Goal: Task Accomplishment & Management: Complete application form

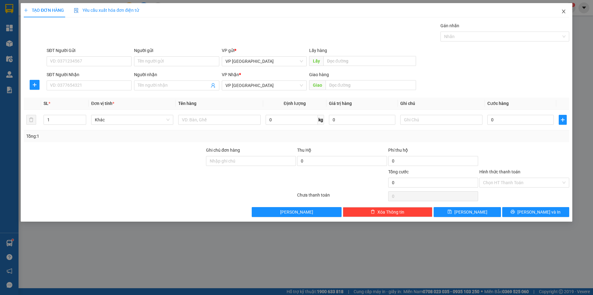
click at [566, 11] on span "Close" at bounding box center [563, 11] width 17 height 17
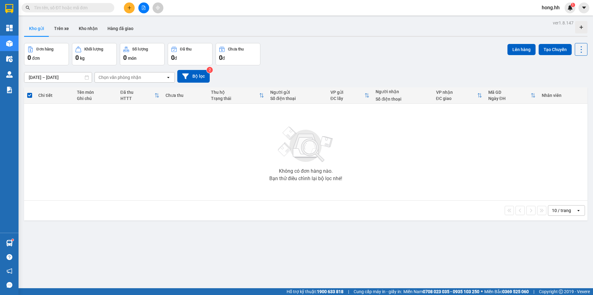
drag, startPoint x: 94, startPoint y: 7, endPoint x: 98, endPoint y: 5, distance: 5.0
click at [94, 6] on input "text" at bounding box center [70, 7] width 73 height 7
click at [142, 10] on icon "file-add" at bounding box center [143, 8] width 3 height 4
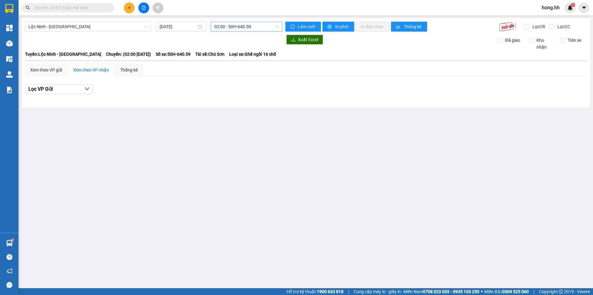
click at [239, 27] on span "02:00 - 50H-640.59" at bounding box center [247, 26] width 64 height 9
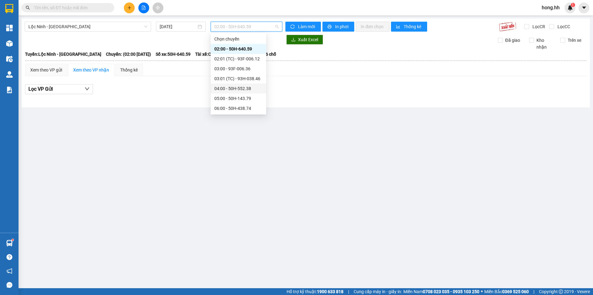
click at [235, 92] on div "04:00 - 50H-552.38" at bounding box center [239, 88] width 56 height 10
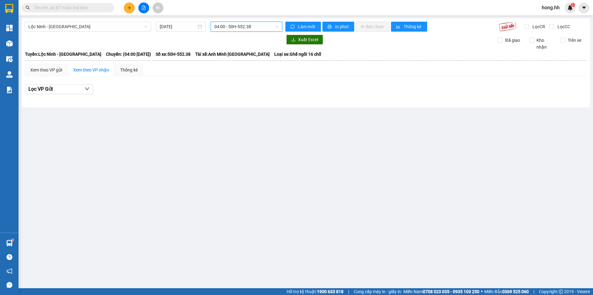
click at [242, 21] on div "Lộc Ninh - [GEOGRAPHIC_DATA] [DATE] 04:00 04:00 - 50H-552.38 Làm mới In phơi In…" at bounding box center [306, 63] width 569 height 89
click at [243, 23] on span "04:00 - 50H-552.38" at bounding box center [247, 26] width 64 height 9
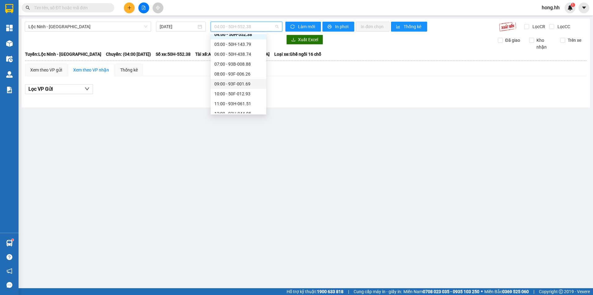
scroll to position [62, 0]
click at [240, 78] on div "09:00 - 93F-001.69" at bounding box center [239, 76] width 48 height 7
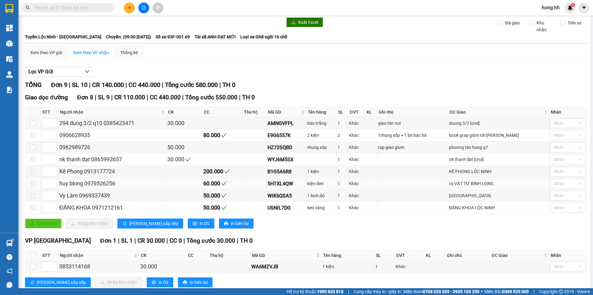
scroll to position [34, 0]
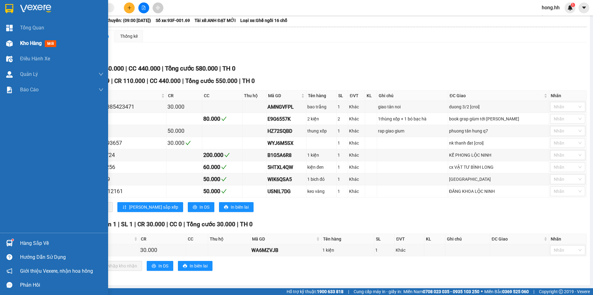
click at [14, 45] on div at bounding box center [9, 43] width 11 height 11
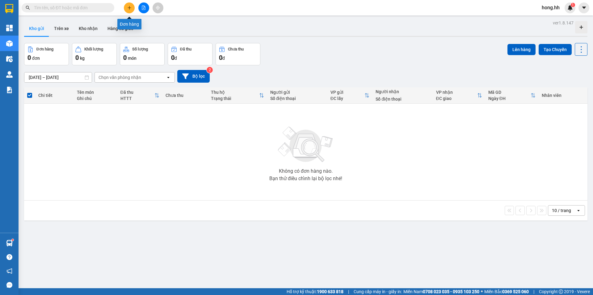
click at [129, 8] on icon "plus" at bounding box center [129, 8] width 4 height 4
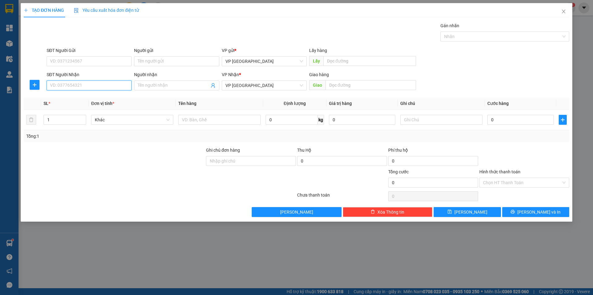
click at [65, 88] on input "SĐT Người Nhận" at bounding box center [89, 85] width 85 height 10
type input "0937480402"
click at [76, 98] on div "0937480402 - [PERSON_NAME]" at bounding box center [89, 97] width 78 height 7
type input "Phong"
type input "A Phong [PERSON_NAME]"
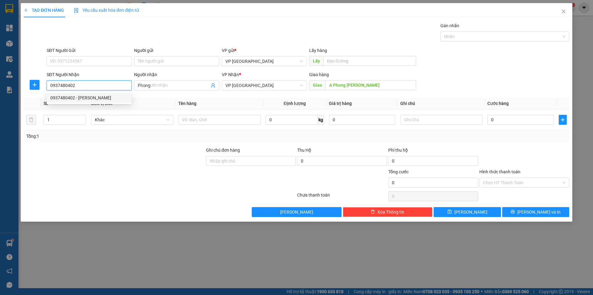
type input "40.000"
type input "0937480402"
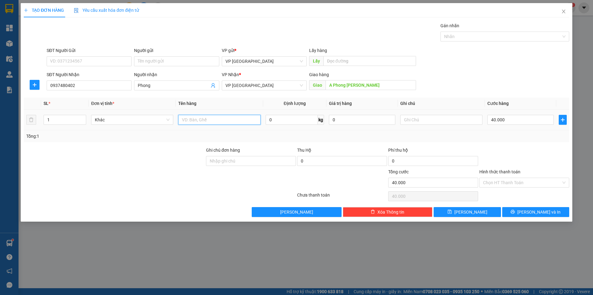
click at [251, 117] on input "text" at bounding box center [219, 120] width 82 height 10
type input "1 bao trắng"
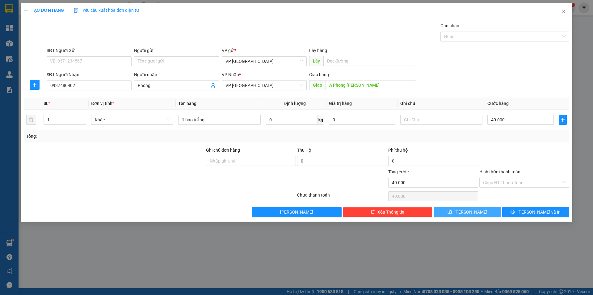
click at [477, 210] on button "[PERSON_NAME]" at bounding box center [467, 212] width 67 height 10
type input "0"
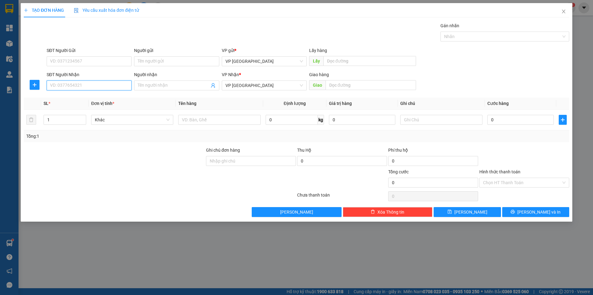
click at [54, 83] on input "SĐT Người Nhận" at bounding box center [89, 85] width 85 height 10
click at [85, 98] on div "0916876114" at bounding box center [89, 97] width 78 height 7
type input "0916876114"
type input "MỸ PHƯỚC BẾN CÁT"
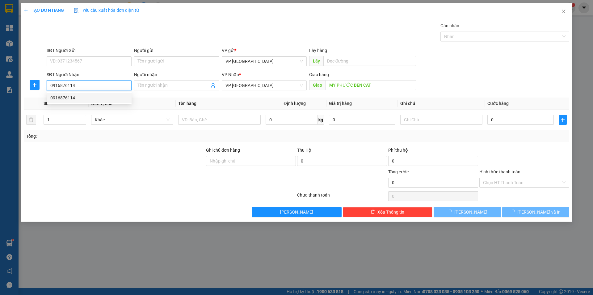
type input "30.000"
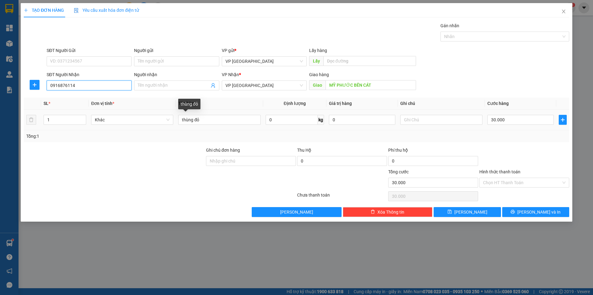
type input "0916876114"
click at [217, 125] on div "thùng đỏ" at bounding box center [219, 119] width 82 height 12
click at [214, 121] on input "thùng đỏ" at bounding box center [219, 120] width 82 height 10
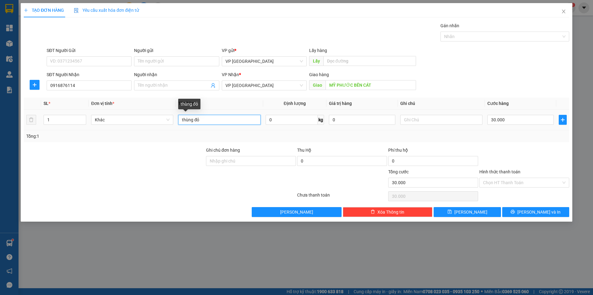
click at [214, 121] on input "thùng đỏ" at bounding box center [219, 120] width 82 height 10
type input "thùng carton"
click at [495, 119] on input "30.000" at bounding box center [521, 120] width 66 height 10
click at [495, 144] on div "Transit Pickup Surcharge Ids Transit Deliver Surcharge Ids Transit Deliver Surc…" at bounding box center [297, 119] width 546 height 194
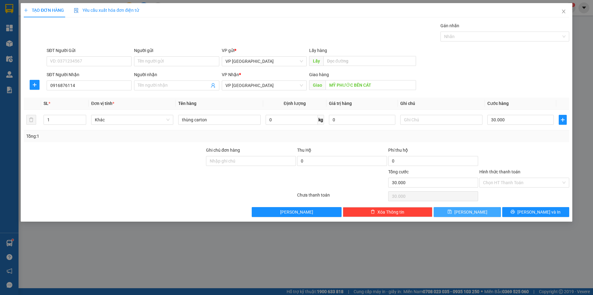
click at [473, 212] on span "[PERSON_NAME]" at bounding box center [471, 211] width 33 height 7
type input "0"
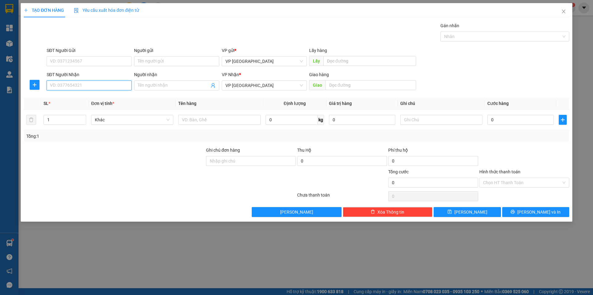
click at [60, 82] on input "SĐT Người Nhận" at bounding box center [89, 85] width 85 height 10
type input "0985120035"
click at [49, 96] on div "0985120035" at bounding box center [89, 98] width 85 height 10
type input "BÁNH MÌ LỘC NINH"
type input "70.000"
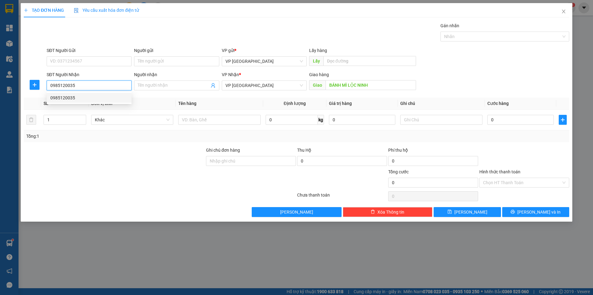
type input "70.000"
type input "0985120035"
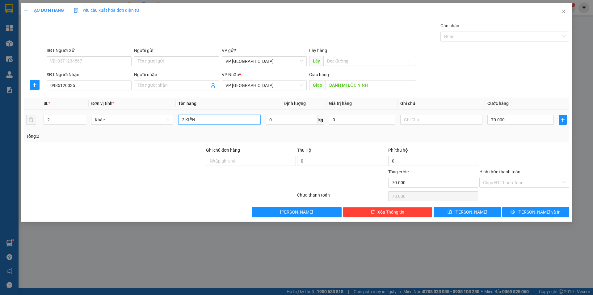
click at [215, 120] on input "2 KIỆN" at bounding box center [219, 120] width 82 height 10
type input "thùng carton"
click at [500, 120] on input "70.000" at bounding box center [521, 120] width 66 height 10
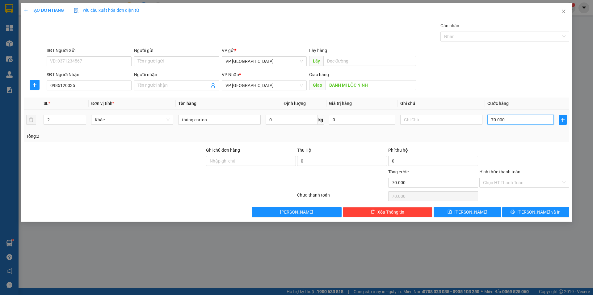
type input "5"
type input "50"
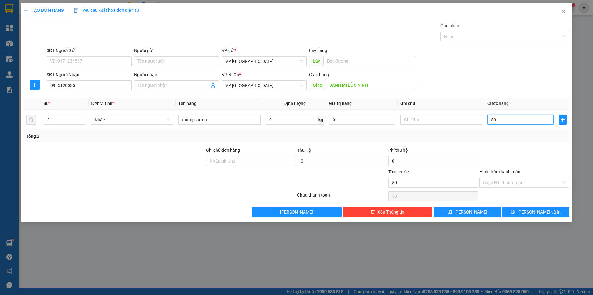
type input "50"
type input "50.000"
click at [553, 134] on div "Tổng: 2" at bounding box center [296, 136] width 541 height 7
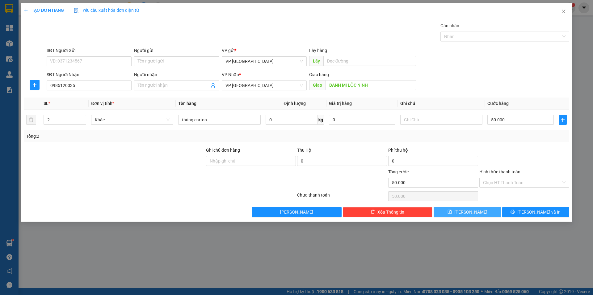
click at [466, 215] on button "[PERSON_NAME]" at bounding box center [467, 212] width 67 height 10
type input "0"
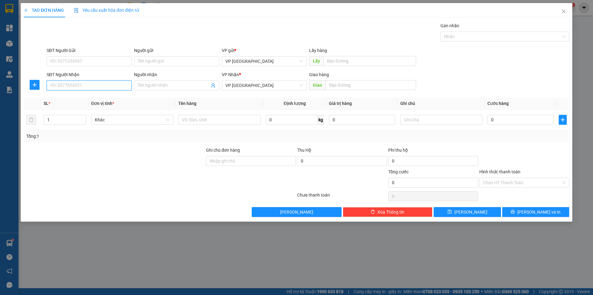
click at [62, 83] on input "SĐT Người Nhận" at bounding box center [89, 85] width 85 height 10
click at [58, 85] on input "033273878" at bounding box center [89, 85] width 85 height 10
click at [67, 86] on input "033273878" at bounding box center [89, 85] width 85 height 10
click at [77, 87] on input "033273878" at bounding box center [89, 85] width 85 height 10
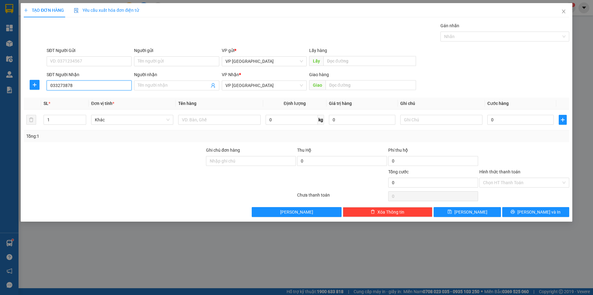
click at [67, 86] on input "033273878" at bounding box center [89, 85] width 85 height 10
type input "0332738878"
click at [83, 86] on input "0332738878" at bounding box center [89, 85] width 85 height 10
click at [119, 89] on input "0332738878" at bounding box center [89, 85] width 85 height 10
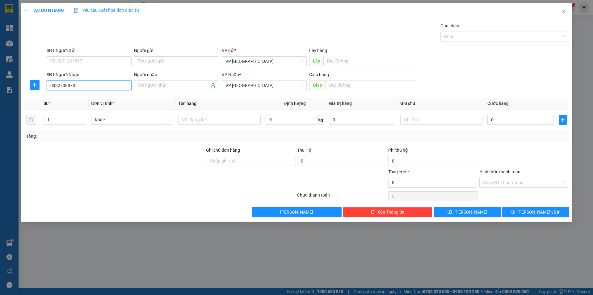
click at [119, 89] on input "0332738878" at bounding box center [89, 85] width 85 height 10
type input "0984077220"
click at [106, 94] on div "0984077220 - LONG" at bounding box center [89, 98] width 85 height 10
type input "LONG"
type input "LONG BẾN [GEOGRAPHIC_DATA]"
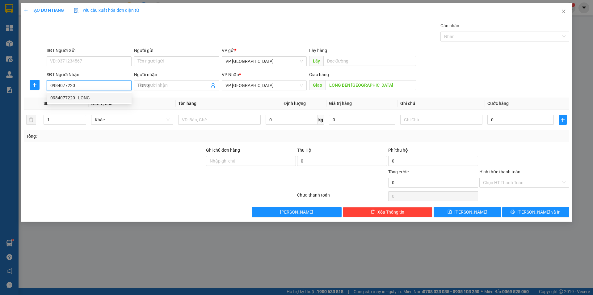
type input "50.000"
type input "0984077220"
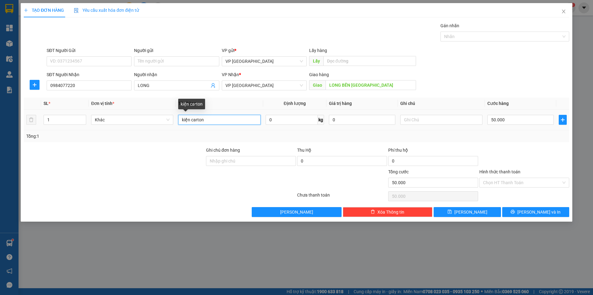
click at [203, 119] on input "kiện carton" at bounding box center [219, 120] width 82 height 10
type input "kiện keo vàng"
click at [514, 122] on input "50.000" at bounding box center [521, 120] width 66 height 10
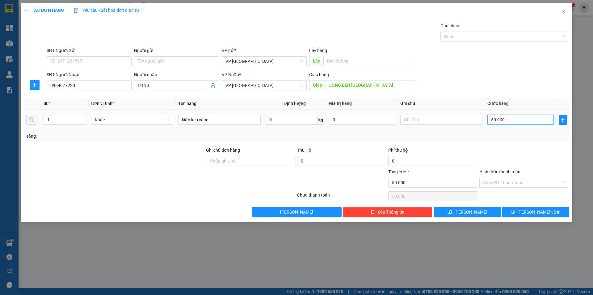
click at [514, 122] on input "50.000" at bounding box center [521, 120] width 66 height 10
click at [476, 149] on div "Phí thu hộ" at bounding box center [434, 151] width 90 height 9
click at [481, 207] on button "[PERSON_NAME]" at bounding box center [467, 212] width 67 height 10
type input "0"
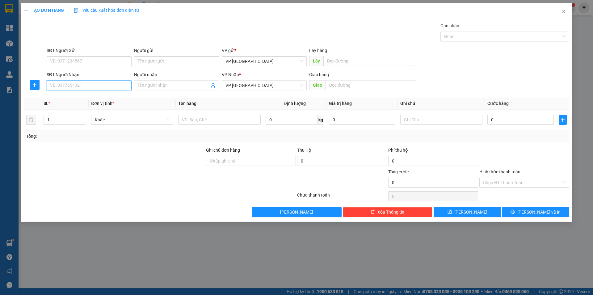
click at [80, 85] on input "SĐT Người Nhận" at bounding box center [89, 85] width 85 height 10
click at [153, 86] on input "Người nhận" at bounding box center [173, 85] width 71 height 7
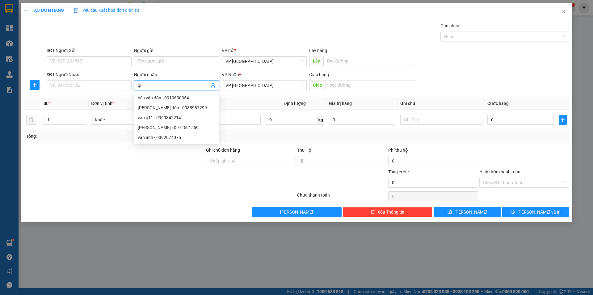
type input "qin"
click at [167, 116] on div "[PERSON_NAME] - 0813288288" at bounding box center [177, 117] width 78 height 7
type input "0813288288"
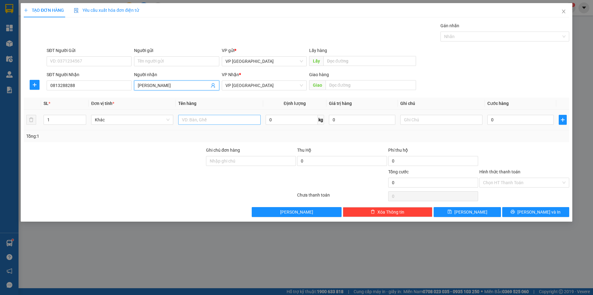
type input "[PERSON_NAME]"
click at [193, 121] on input "text" at bounding box center [219, 120] width 82 height 10
type input "2 thùng"
click at [530, 117] on input "0" at bounding box center [521, 120] width 66 height 10
type input "1"
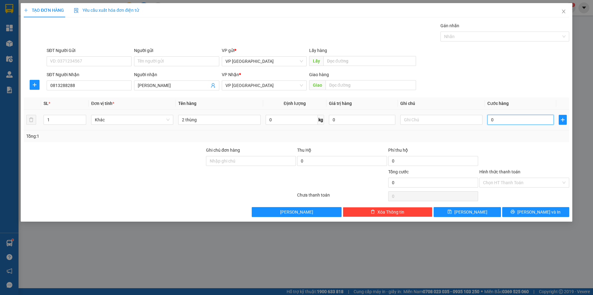
type input "1"
type input "13"
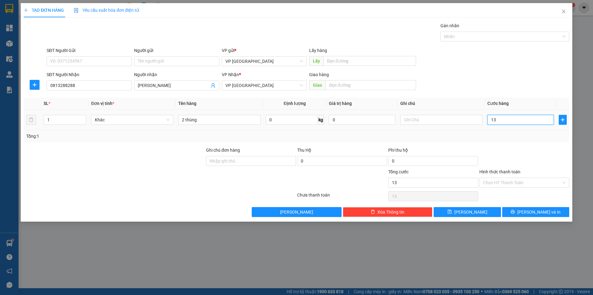
type input "130"
type input "130.000"
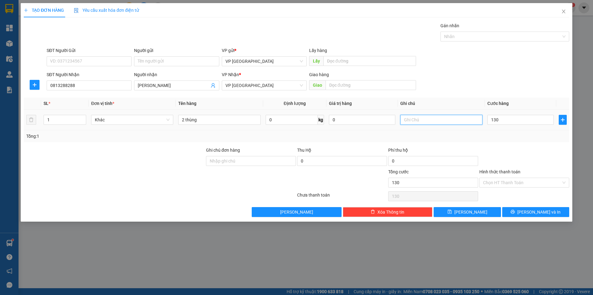
type input "130.000"
click at [438, 121] on input "text" at bounding box center [442, 120] width 82 height 10
type input "2 kiện"
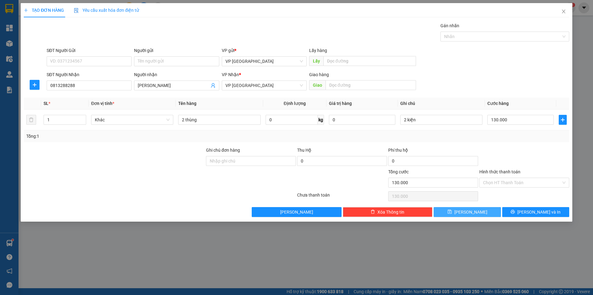
click at [482, 208] on button "[PERSON_NAME]" at bounding box center [467, 212] width 67 height 10
type input "0"
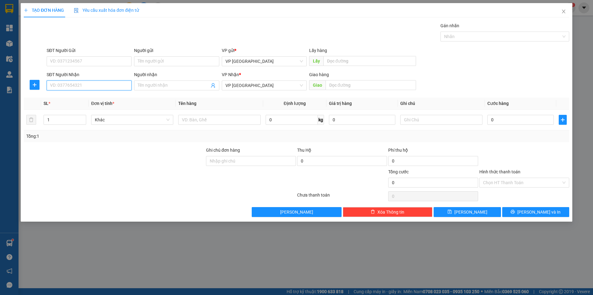
click at [77, 86] on input "SĐT Người Nhận" at bounding box center [89, 85] width 85 height 10
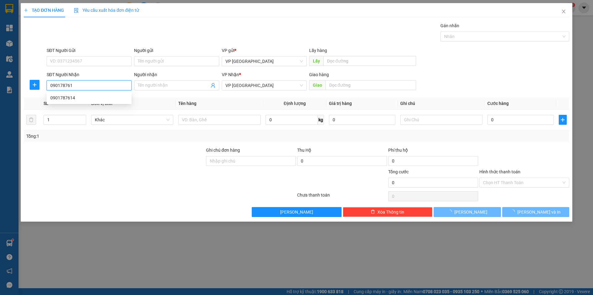
type input "0901787614"
click at [78, 101] on div "0901787614" at bounding box center [89, 98] width 85 height 10
type input "phí tân khai"
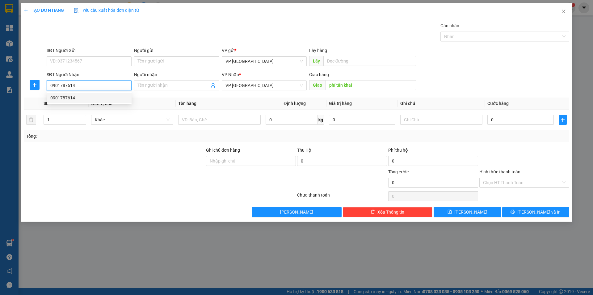
type input "120.000"
type input "0901787614"
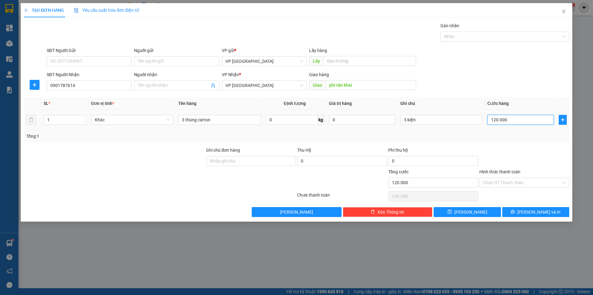
click at [496, 117] on input "120.000" at bounding box center [521, 120] width 66 height 10
type input "1"
type input "13"
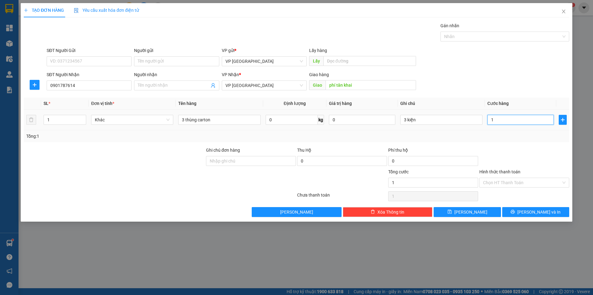
type input "13"
type input "130"
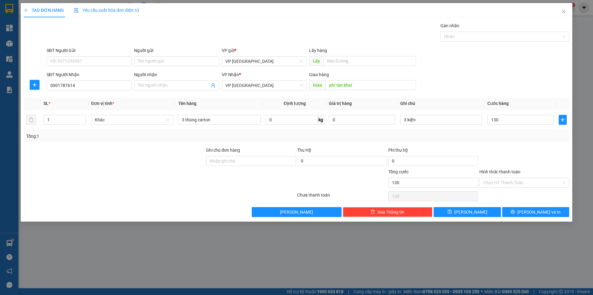
type input "130.000"
click at [487, 135] on div "Tổng: 1" at bounding box center [296, 136] width 541 height 7
click at [468, 214] on span "[PERSON_NAME]" at bounding box center [471, 211] width 33 height 7
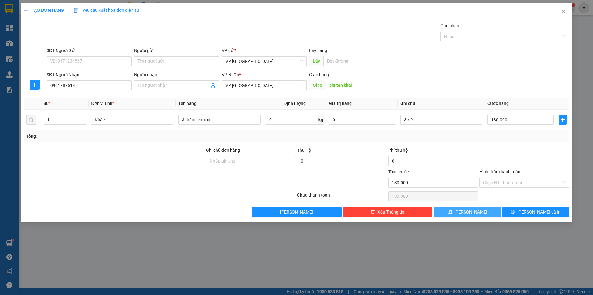
type input "0"
click at [61, 87] on input "SĐT Người Nhận" at bounding box center [89, 85] width 85 height 10
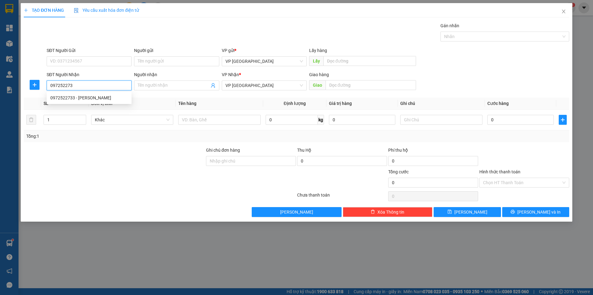
type input "0972522733"
click at [55, 98] on div "0972522733 - [PERSON_NAME]" at bounding box center [89, 97] width 78 height 7
type input "[PERSON_NAME]"
type input "Bình Long"
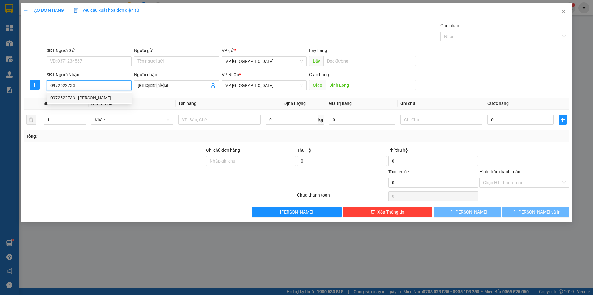
type input "30.000"
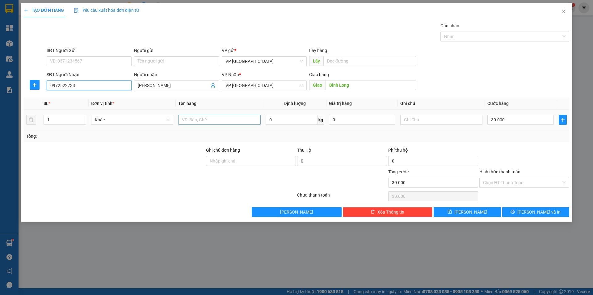
type input "0972522733"
click at [210, 118] on input "text" at bounding box center [219, 120] width 82 height 10
type input "kiện keo vàng"
click at [496, 121] on input "30.000" at bounding box center [521, 120] width 66 height 10
click at [494, 121] on input "30.000" at bounding box center [521, 120] width 66 height 10
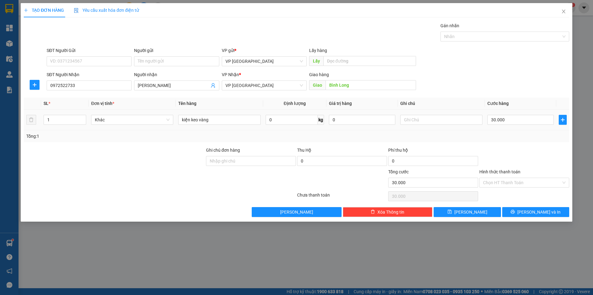
click at [487, 142] on div "Transit Pickup Surcharge Ids Transit Deliver Surcharge Ids Transit Deliver Surc…" at bounding box center [297, 119] width 546 height 194
click at [478, 215] on button "[PERSON_NAME]" at bounding box center [467, 212] width 67 height 10
type input "0"
click at [86, 79] on div "SĐT Người Nhận" at bounding box center [89, 75] width 85 height 9
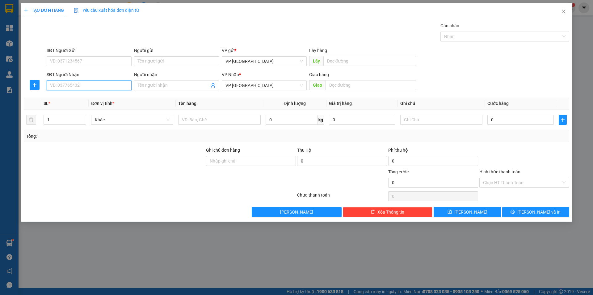
click at [87, 85] on input "SĐT Người Nhận" at bounding box center [89, 85] width 85 height 10
type input "0899797929"
click at [86, 96] on div "0899797929 - [PERSON_NAME]" at bounding box center [89, 97] width 78 height 7
type input "DUY ANH"
type input "CỔNG [PERSON_NAME]"
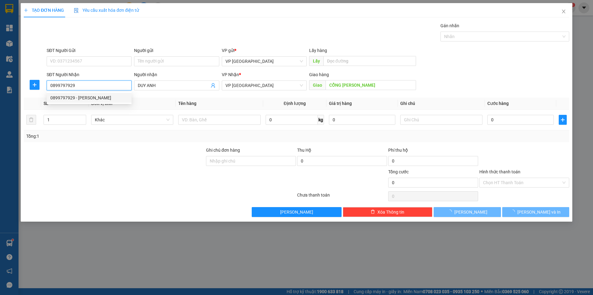
type input "50.000"
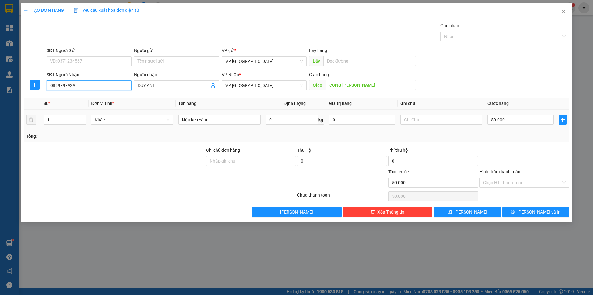
type input "0899797929"
click at [502, 114] on div "50.000" at bounding box center [521, 119] width 66 height 12
click at [506, 118] on input "50.000" at bounding box center [521, 120] width 66 height 10
type input "3"
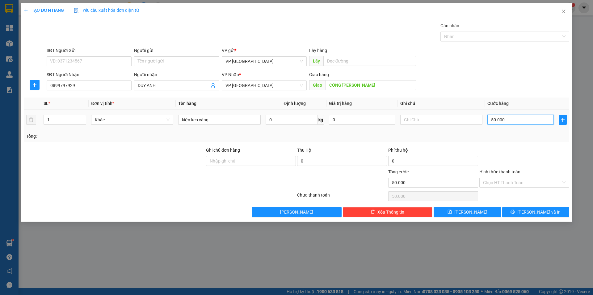
type input "3"
type input "30"
type input "30.000"
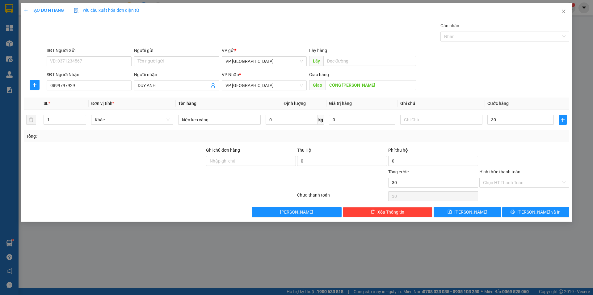
type input "30.000"
click at [515, 138] on div "Tổng: 1" at bounding box center [296, 136] width 541 height 7
click at [470, 213] on span "[PERSON_NAME]" at bounding box center [471, 211] width 33 height 7
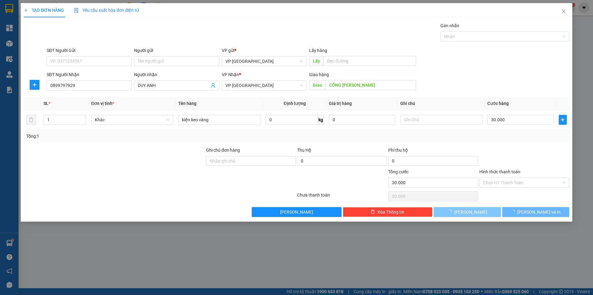
type input "0"
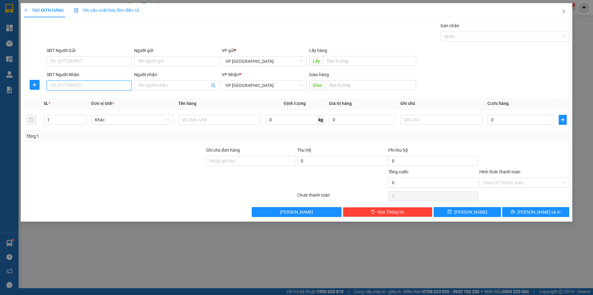
click at [67, 87] on input "SĐT Người Nhận" at bounding box center [89, 85] width 85 height 10
type input "0976965978"
click at [51, 97] on div "0976965978 - Yến" at bounding box center [89, 97] width 78 height 7
type input "Yến"
type input "BÌNH LONG"
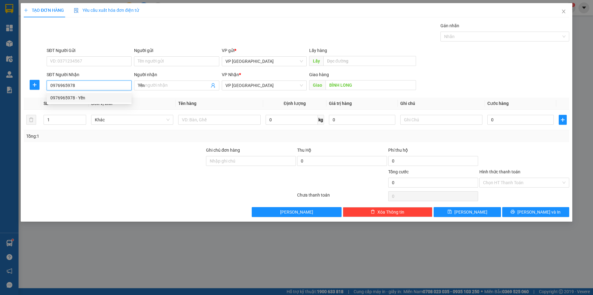
type input "100.000"
type input "0976965978"
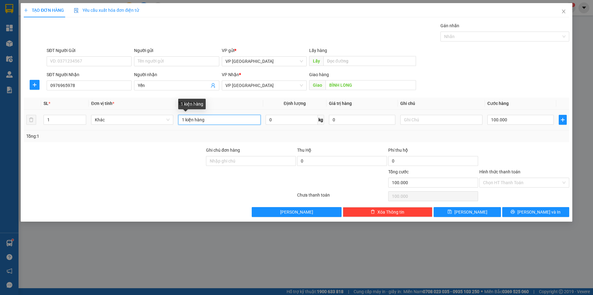
click at [201, 121] on input "1 kiện hàng" at bounding box center [219, 120] width 82 height 10
type input "6 kiện"
click at [461, 122] on input "text" at bounding box center [442, 120] width 82 height 10
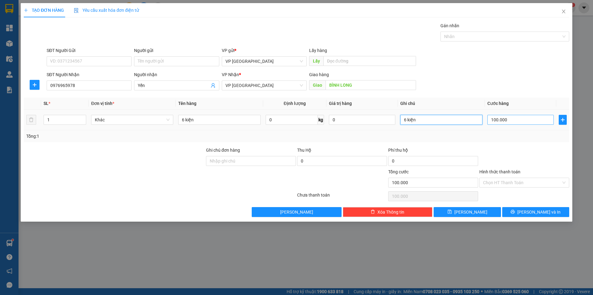
type input "6 kiện"
click at [503, 123] on input "100.000" at bounding box center [521, 120] width 66 height 10
type input "2"
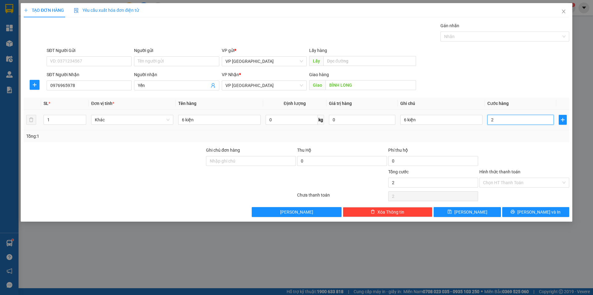
type input "26"
type input "260"
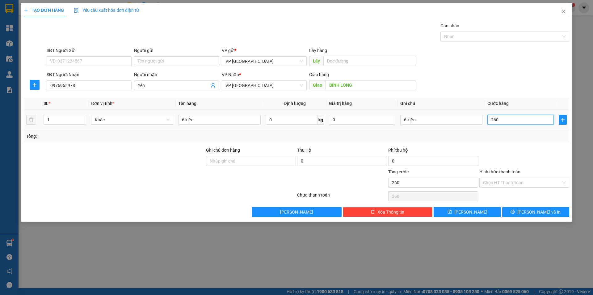
type input "260"
click at [467, 133] on div "Tổng: 1" at bounding box center [296, 136] width 541 height 7
type input "260.000"
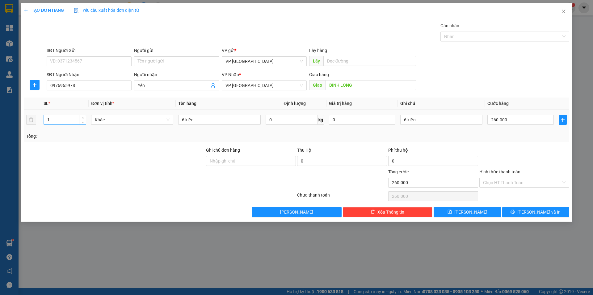
click at [64, 120] on input "1" at bounding box center [65, 119] width 42 height 9
type input "6"
click at [452, 212] on icon "save" at bounding box center [450, 211] width 4 height 4
type input "0"
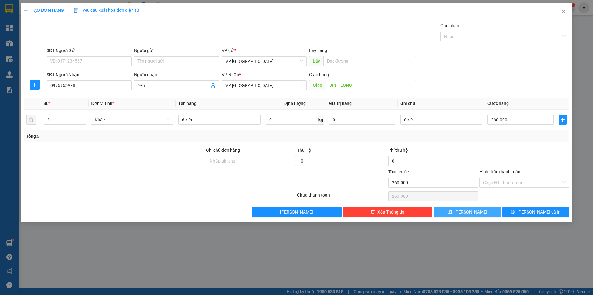
type input "0"
click at [53, 84] on input "SĐT Người Nhận" at bounding box center [89, 85] width 85 height 10
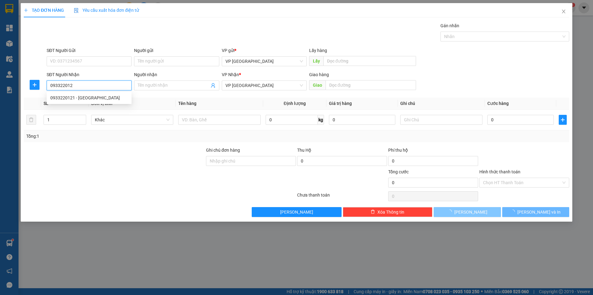
type input "0933220121"
click at [81, 98] on div "0933220121 - [GEOGRAPHIC_DATA]" at bounding box center [89, 97] width 78 height 7
type input "Thuốc [GEOGRAPHIC_DATA]"
type input "[PERSON_NAME](cước rồi)"
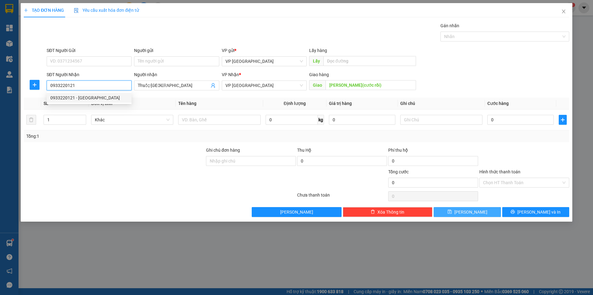
type input "30.000"
type input "0933220121"
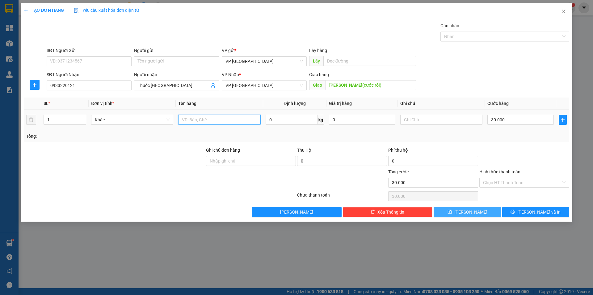
click at [214, 118] on input "text" at bounding box center [219, 120] width 82 height 10
type input "kiện keo vàng"
click at [504, 183] on input "Hình thức thanh toán" at bounding box center [522, 182] width 78 height 9
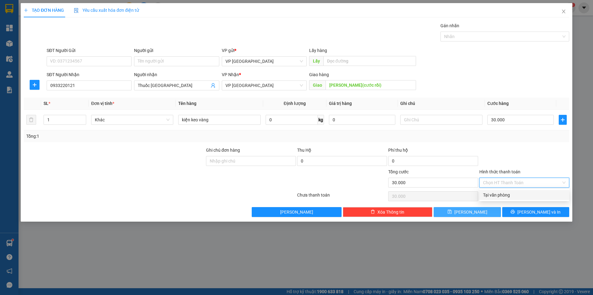
click at [496, 196] on div "Tại văn phòng" at bounding box center [524, 194] width 83 height 7
type input "0"
click at [484, 211] on button "[PERSON_NAME]" at bounding box center [467, 212] width 67 height 10
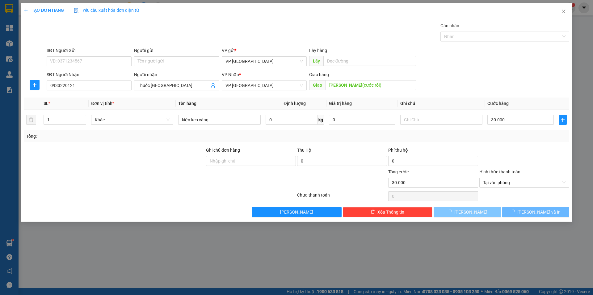
type input "0"
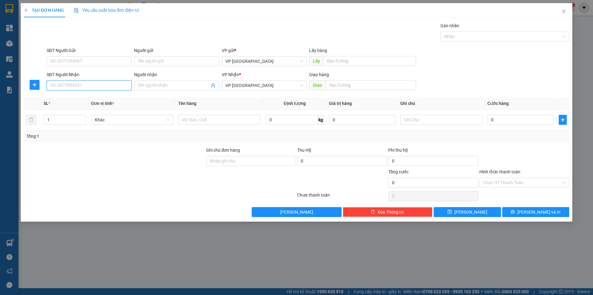
click at [99, 84] on input "SĐT Người Nhận" at bounding box center [89, 85] width 85 height 10
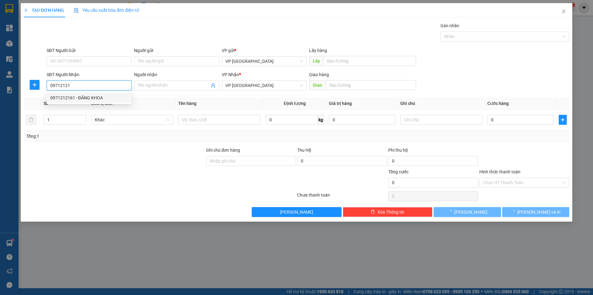
click at [98, 96] on div "0971212161 - ĐĂNG KHOA" at bounding box center [89, 97] width 78 height 7
type input "0971212161"
type input "ĐĂNG KHOA"
type input "ĐĂNG KHOA LỘC NINH"
type input "50.000"
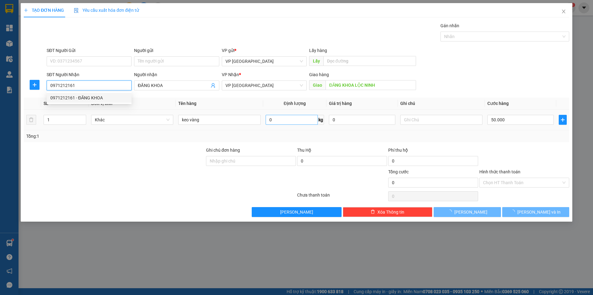
type input "50.000"
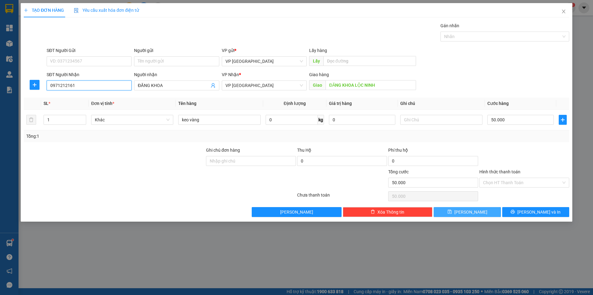
type input "0971212161"
click at [452, 210] on icon "save" at bounding box center [450, 212] width 4 height 4
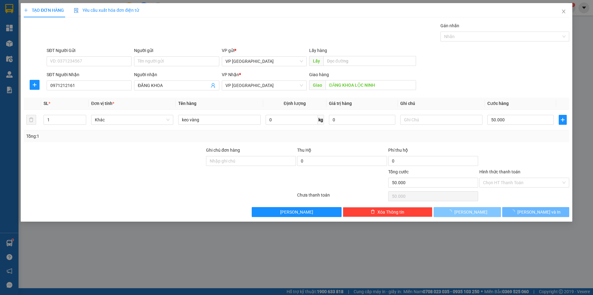
type input "0"
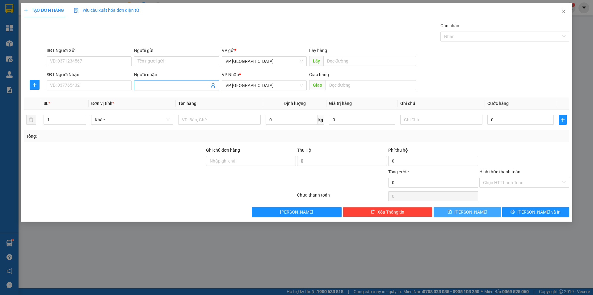
click at [156, 86] on input "Người nhận" at bounding box center [173, 85] width 71 height 7
type input "[PERSON_NAME]"
click at [219, 121] on input "text" at bounding box center [219, 120] width 82 height 10
type input "bịch vàng"
click at [515, 122] on input "0" at bounding box center [521, 120] width 66 height 10
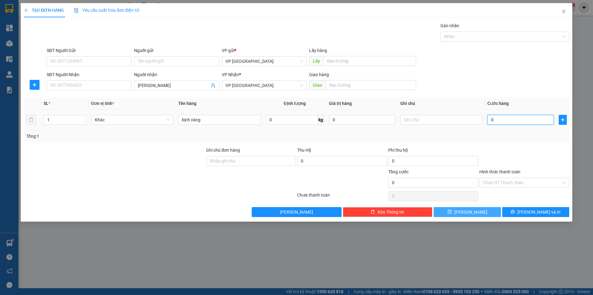
type input "3"
type input "30"
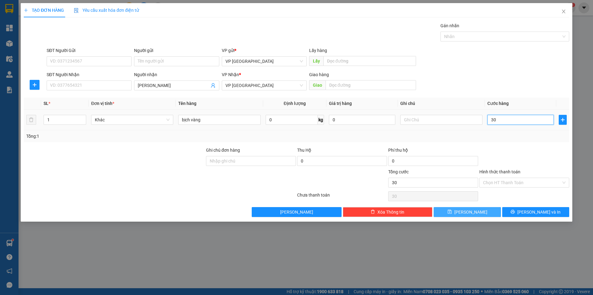
type input "30"
type input "30.000"
click at [525, 135] on div "Tổng: 1" at bounding box center [296, 136] width 541 height 7
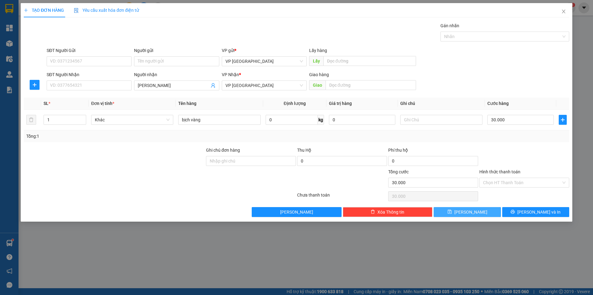
click at [471, 213] on span "[PERSON_NAME]" at bounding box center [471, 211] width 33 height 7
type input "0"
click at [563, 10] on icon "close" at bounding box center [564, 11] width 5 height 5
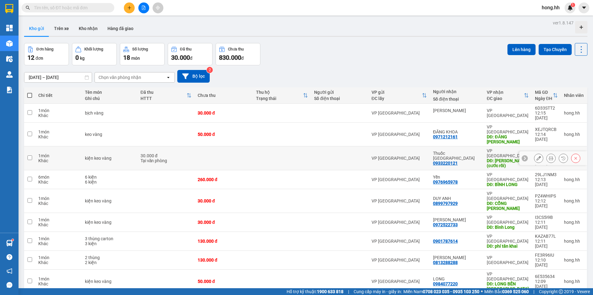
scroll to position [28, 0]
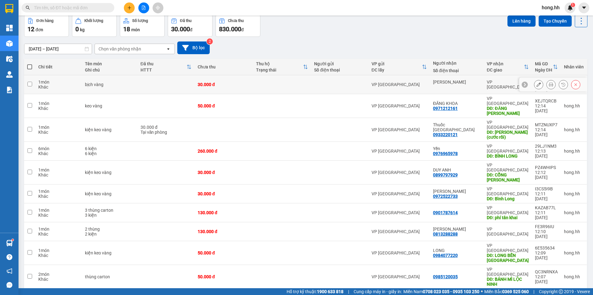
click at [217, 83] on div "30.000 đ" at bounding box center [224, 84] width 52 height 5
checkbox input "true"
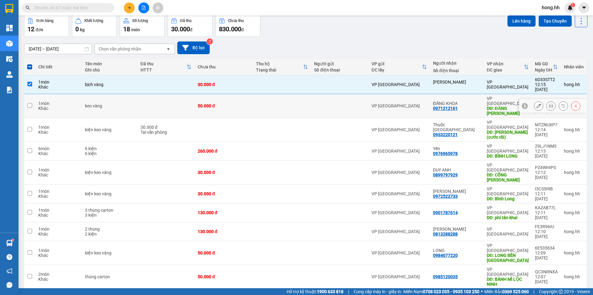
click at [217, 103] on div "50.000 đ" at bounding box center [224, 105] width 52 height 5
checkbox input "true"
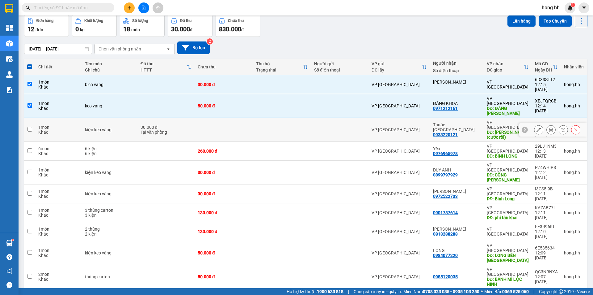
click at [213, 118] on td at bounding box center [224, 130] width 58 height 24
checkbox input "true"
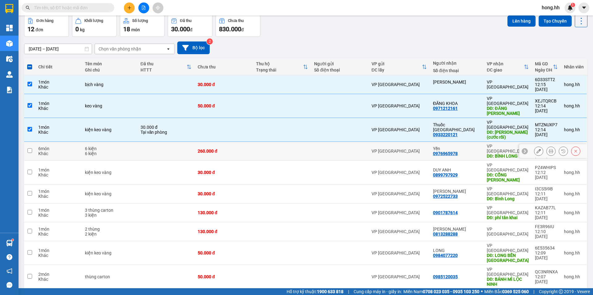
click at [213, 148] on div "260.000 đ" at bounding box center [224, 150] width 52 height 5
checkbox input "true"
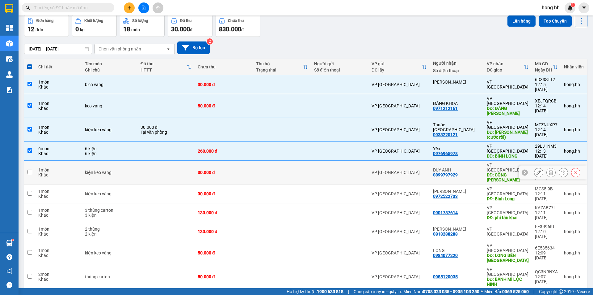
click at [212, 170] on div "30.000 đ" at bounding box center [224, 172] width 52 height 5
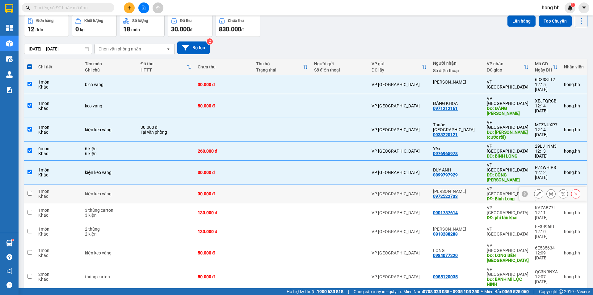
click at [206, 184] on td "30.000 đ" at bounding box center [224, 193] width 58 height 19
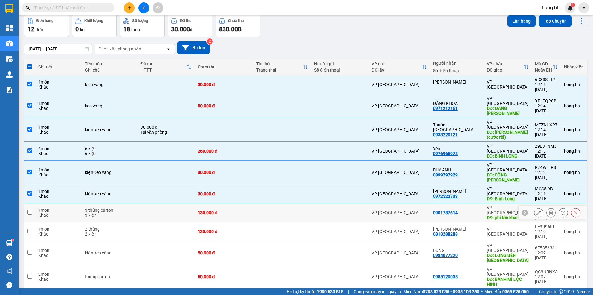
click at [205, 210] on div "130.000 đ" at bounding box center [224, 212] width 52 height 5
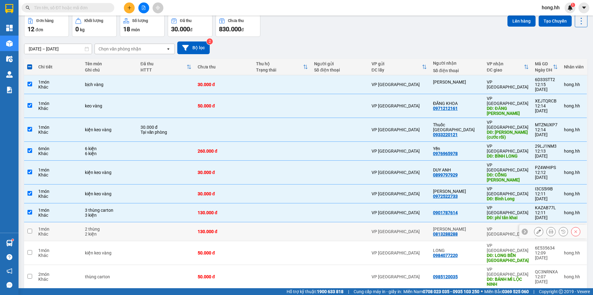
click at [205, 222] on td "130.000 đ" at bounding box center [224, 231] width 58 height 19
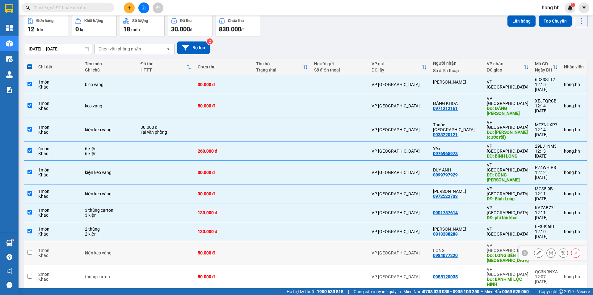
click at [206, 250] on div "50.000 đ" at bounding box center [224, 252] width 52 height 5
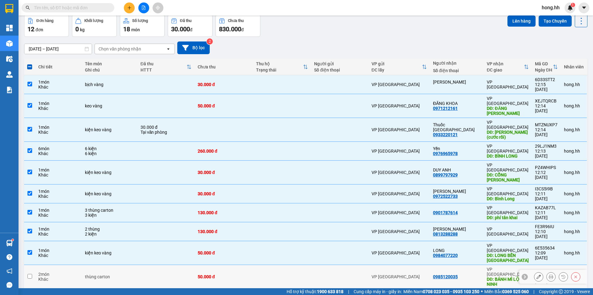
click at [206, 265] on td "50.000 đ" at bounding box center [224, 277] width 58 height 24
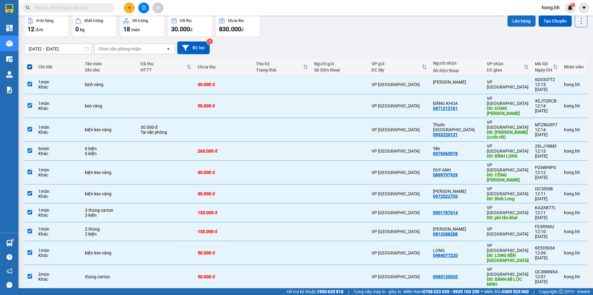
click at [509, 19] on button "Lên hàng" at bounding box center [522, 20] width 28 height 11
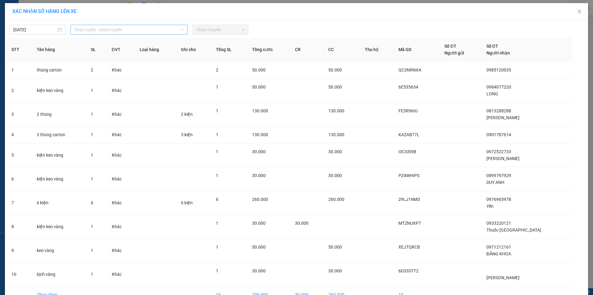
click at [142, 32] on span "Chọn tuyến - nhóm tuyến" at bounding box center [129, 29] width 110 height 9
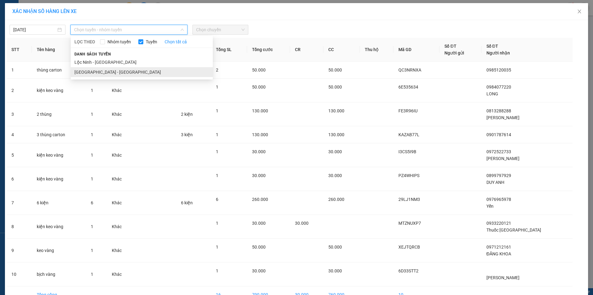
click at [103, 70] on li "[GEOGRAPHIC_DATA] - [GEOGRAPHIC_DATA]" at bounding box center [142, 72] width 142 height 10
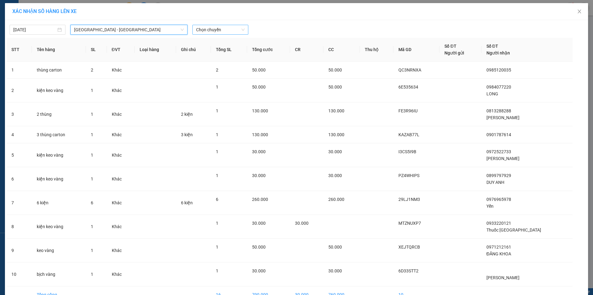
click at [226, 26] on span "Chọn chuyến" at bounding box center [220, 29] width 49 height 9
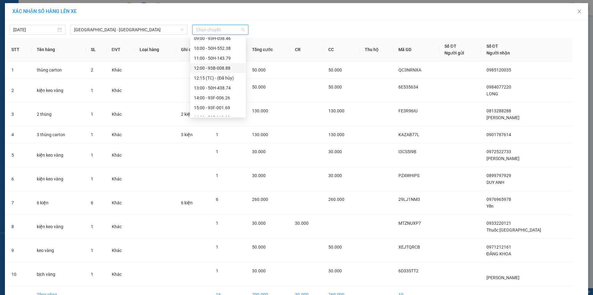
scroll to position [62, 0]
click at [227, 58] on div "12:00 - 93B-008.88" at bounding box center [218, 59] width 48 height 7
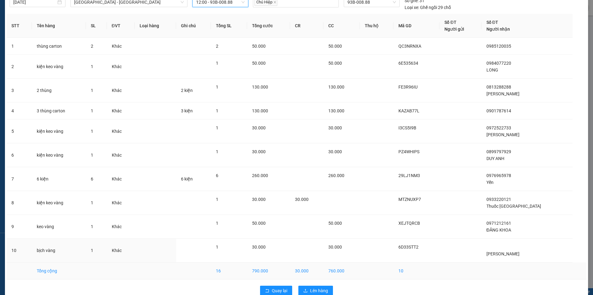
scroll to position [40, 0]
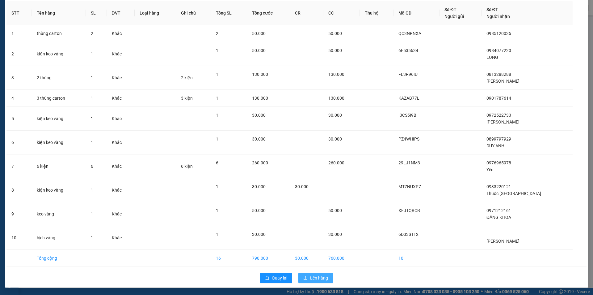
click at [314, 281] on button "Lên hàng" at bounding box center [316, 278] width 35 height 10
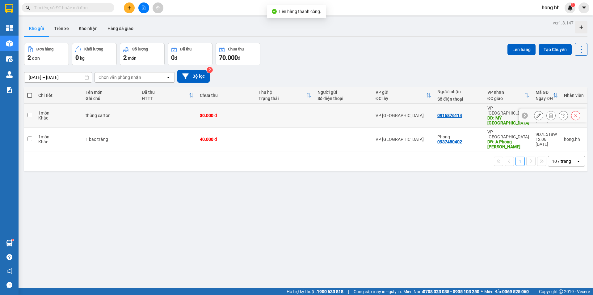
click at [212, 104] on td "30.000 đ" at bounding box center [226, 116] width 59 height 24
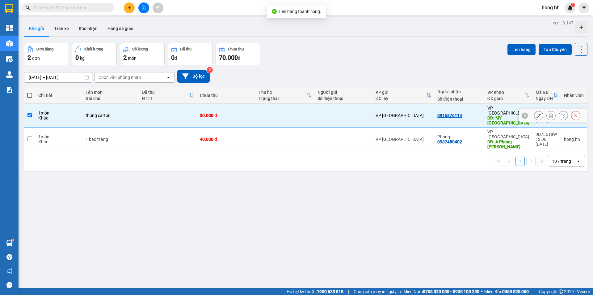
click at [213, 127] on td "40.000 đ" at bounding box center [226, 139] width 59 height 24
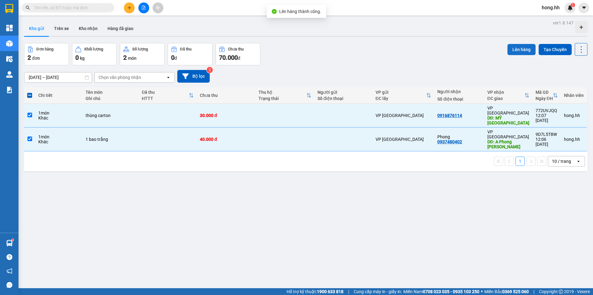
click at [510, 48] on button "Lên hàng" at bounding box center [522, 49] width 28 height 11
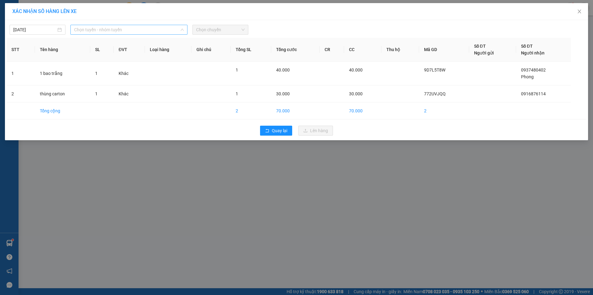
click at [138, 32] on span "Chọn tuyến - nhóm tuyến" at bounding box center [129, 29] width 110 height 9
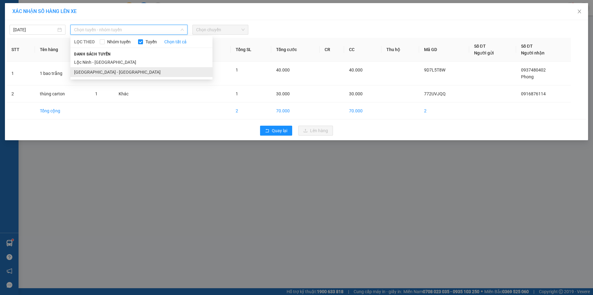
click at [115, 71] on li "[GEOGRAPHIC_DATA] - [GEOGRAPHIC_DATA]" at bounding box center [141, 72] width 142 height 10
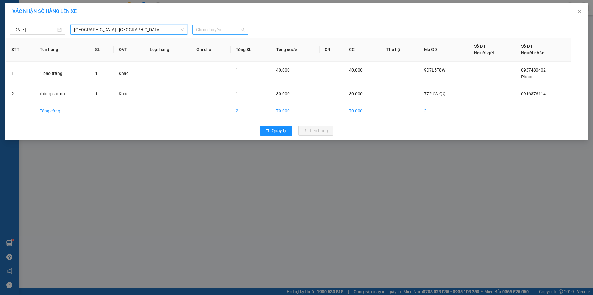
click at [212, 31] on span "Chọn chuyến" at bounding box center [220, 29] width 49 height 9
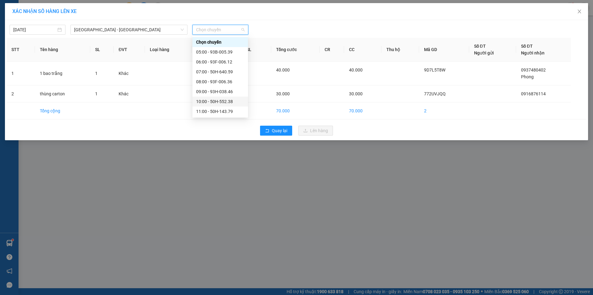
scroll to position [62, 0]
click at [222, 56] on div "12:00 - 93B-008.88" at bounding box center [220, 59] width 48 height 7
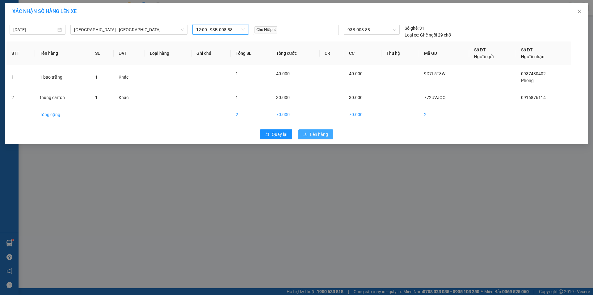
click at [313, 134] on span "Lên hàng" at bounding box center [319, 134] width 18 height 7
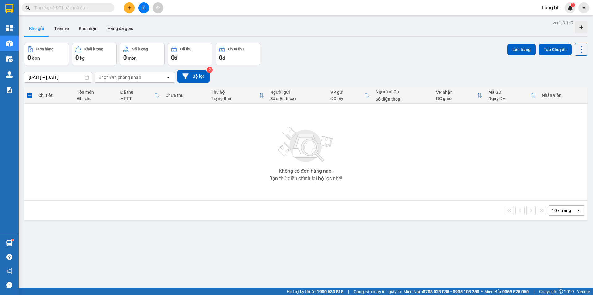
click at [17, 36] on div "Kho hàng mới" at bounding box center [9, 43] width 19 height 15
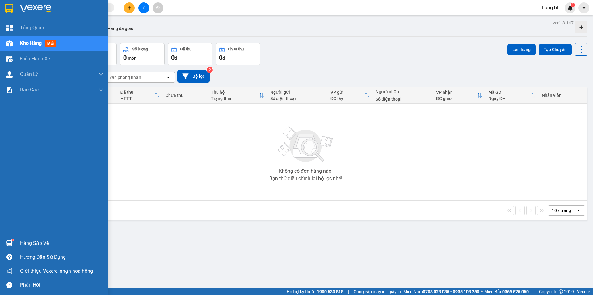
click at [26, 41] on span "Kho hàng" at bounding box center [31, 43] width 22 height 6
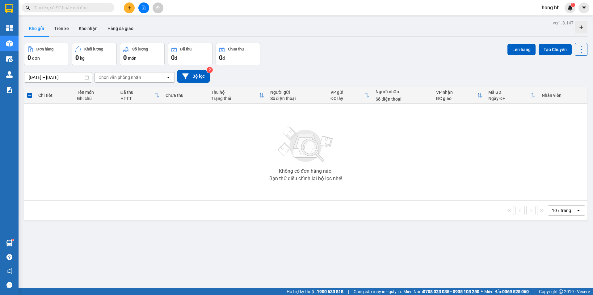
click at [148, 6] on button at bounding box center [143, 7] width 11 height 11
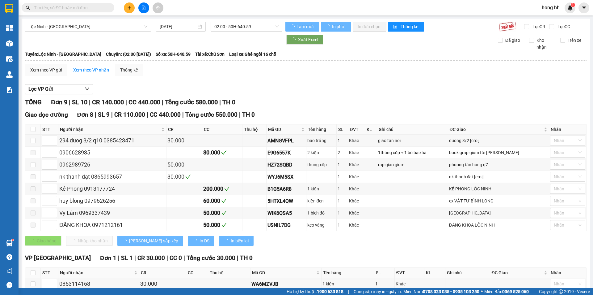
click at [83, 19] on div "Lộc Ninh - [GEOGRAPHIC_DATA] [DATE] 02:00 - 50H-640.59 Làm mới In phơi In đơn c…" at bounding box center [306, 169] width 569 height 300
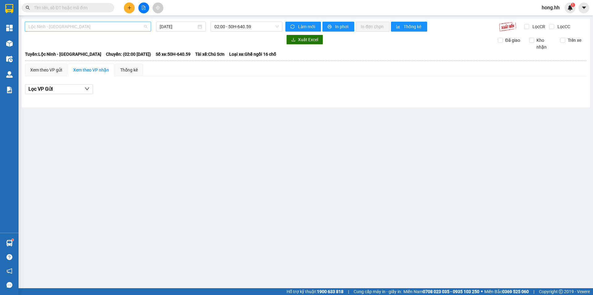
click at [95, 30] on span "Lộc Ninh - [GEOGRAPHIC_DATA]" at bounding box center [87, 26] width 119 height 9
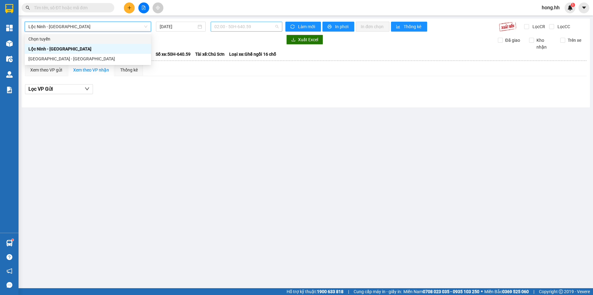
click at [233, 24] on span "02:00 - 50H-640.59" at bounding box center [247, 26] width 64 height 9
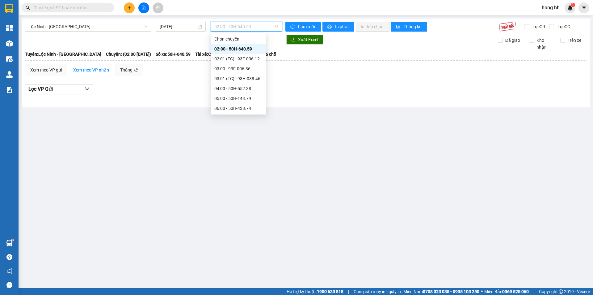
click at [244, 49] on div "02:00 - 50H-640.59" at bounding box center [239, 48] width 48 height 7
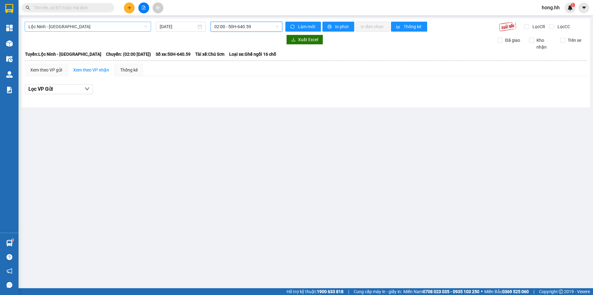
click at [94, 31] on div "Lộc Ninh - [GEOGRAPHIC_DATA]" at bounding box center [88, 27] width 126 height 10
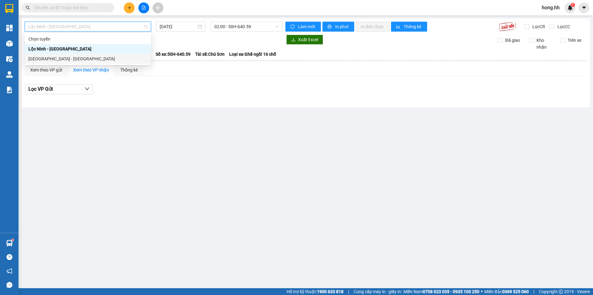
click at [63, 62] on div "[GEOGRAPHIC_DATA] - [GEOGRAPHIC_DATA]" at bounding box center [88, 59] width 126 height 10
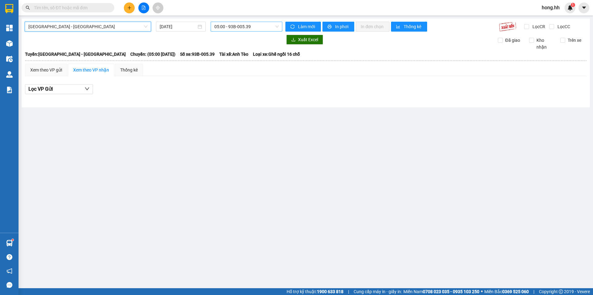
click at [263, 26] on span "05:00 - 93B-005.39" at bounding box center [247, 26] width 64 height 9
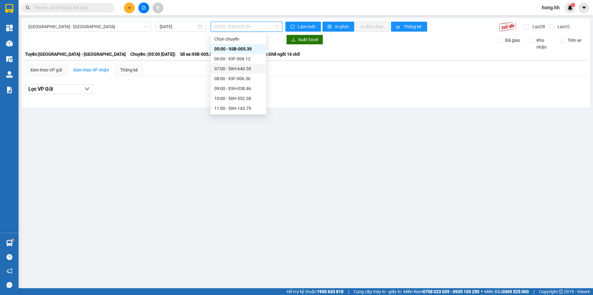
click at [247, 70] on div "07:00 - 50H-640.59" at bounding box center [239, 68] width 48 height 7
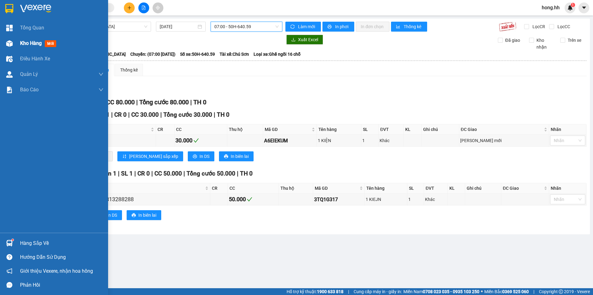
click at [14, 42] on div at bounding box center [9, 43] width 11 height 11
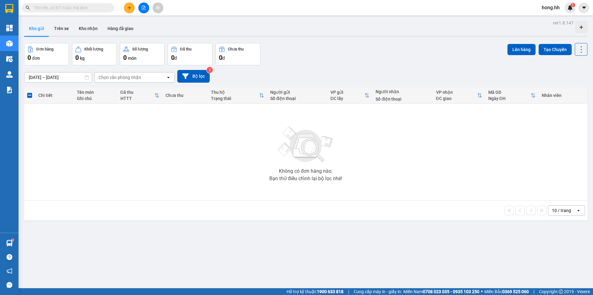
click at [130, 10] on button at bounding box center [129, 7] width 11 height 11
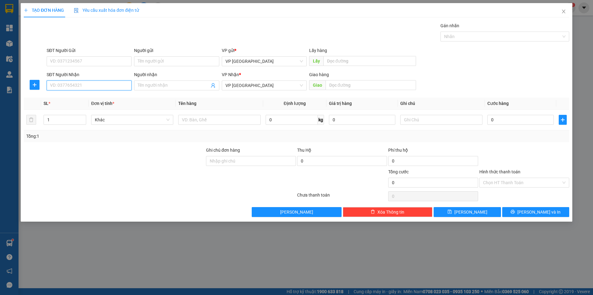
click at [65, 82] on input "SĐT Người Nhận" at bounding box center [89, 85] width 85 height 10
click at [95, 95] on div "0971894221" at bounding box center [89, 97] width 78 height 7
click at [352, 85] on input "[PERSON_NAME]" at bounding box center [371, 85] width 91 height 10
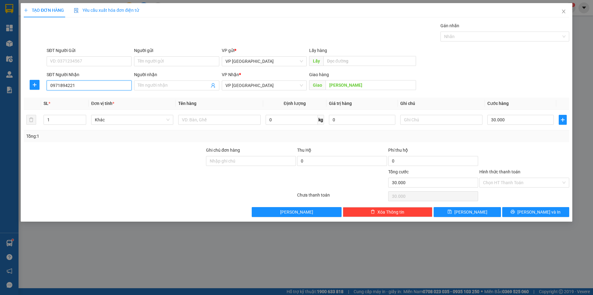
click at [60, 87] on input "0971894221" at bounding box center [89, 85] width 85 height 10
click at [91, 96] on div "0971894221" at bounding box center [89, 97] width 78 height 7
click at [341, 86] on input "[PERSON_NAME]" at bounding box center [371, 85] width 91 height 10
click at [225, 121] on input "text" at bounding box center [219, 120] width 82 height 10
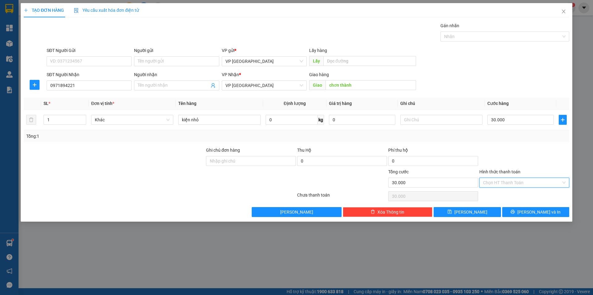
click at [502, 181] on input "Hình thức thanh toán" at bounding box center [522, 182] width 78 height 9
click at [504, 198] on div "Tại văn phòng" at bounding box center [524, 194] width 83 height 7
click at [242, 66] on div "VP [GEOGRAPHIC_DATA]" at bounding box center [264, 61] width 85 height 10
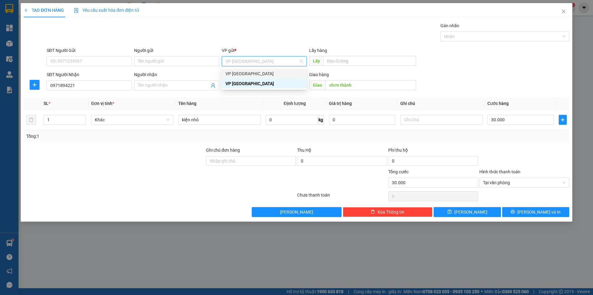
click at [240, 74] on div "VP [GEOGRAPHIC_DATA]" at bounding box center [265, 73] width 78 height 7
click at [243, 83] on span "VP [GEOGRAPHIC_DATA]" at bounding box center [265, 85] width 78 height 9
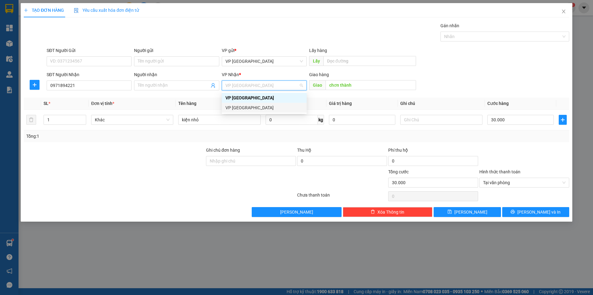
click at [240, 105] on div "VP [GEOGRAPHIC_DATA]" at bounding box center [265, 107] width 78 height 7
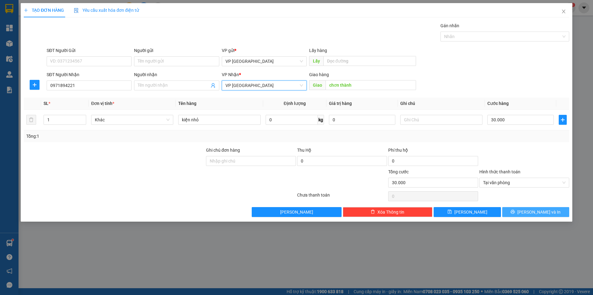
click at [515, 211] on icon "printer" at bounding box center [513, 212] width 4 height 4
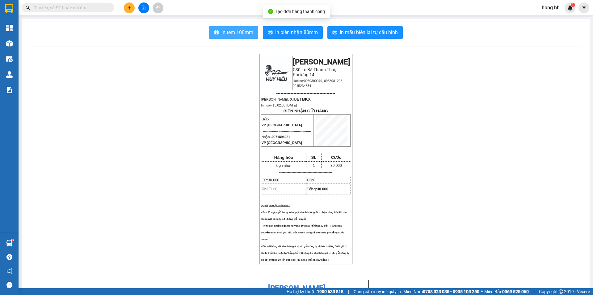
click at [250, 33] on span "In tem 100mm" at bounding box center [238, 32] width 32 height 8
click at [141, 5] on button at bounding box center [143, 7] width 11 height 11
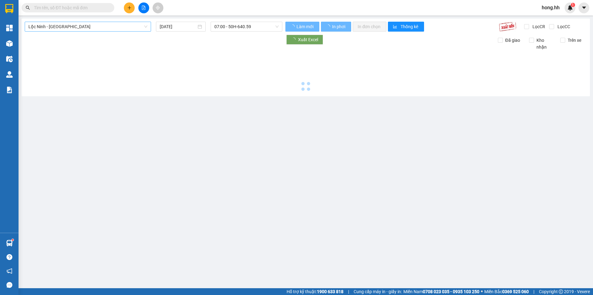
click at [72, 31] on span "Lộc Ninh - [GEOGRAPHIC_DATA]" at bounding box center [87, 26] width 119 height 9
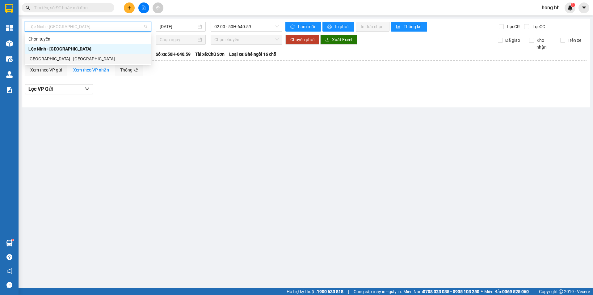
click at [53, 59] on div "[GEOGRAPHIC_DATA] - [GEOGRAPHIC_DATA]" at bounding box center [87, 58] width 119 height 7
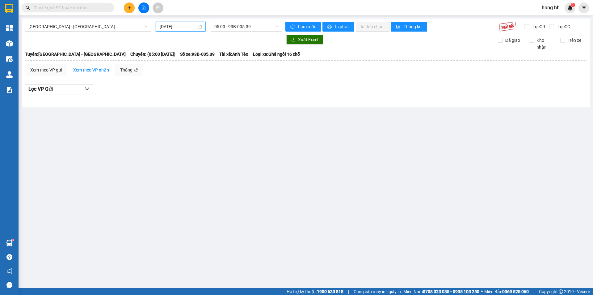
click at [193, 28] on input "[DATE]" at bounding box center [178, 26] width 37 height 7
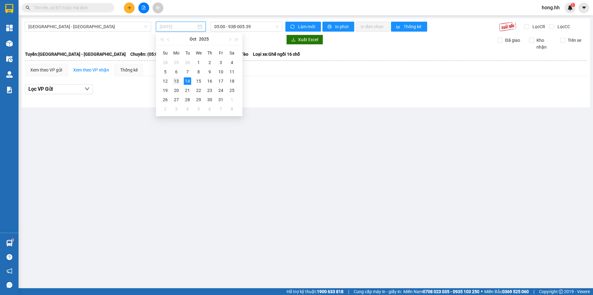
click at [176, 81] on div "13" at bounding box center [176, 80] width 7 height 7
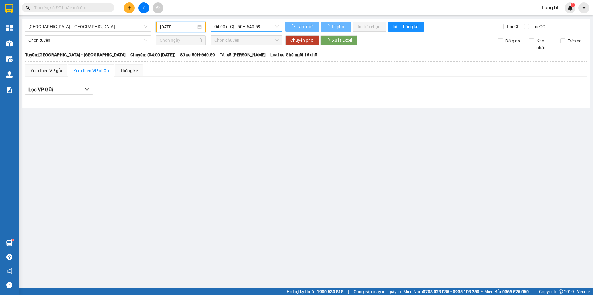
click at [231, 27] on span "04:00 (TC) - 50H-640.59" at bounding box center [247, 26] width 64 height 9
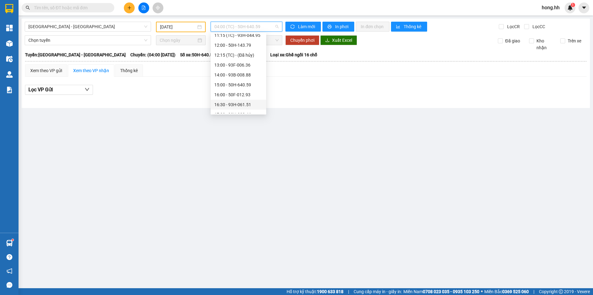
scroll to position [138, 0]
click at [247, 97] on div "20:00 - 50H-438.74" at bounding box center [239, 98] width 48 height 7
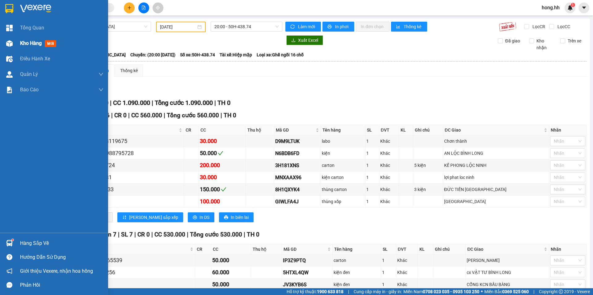
click at [20, 46] on span "Kho hàng" at bounding box center [31, 43] width 22 height 6
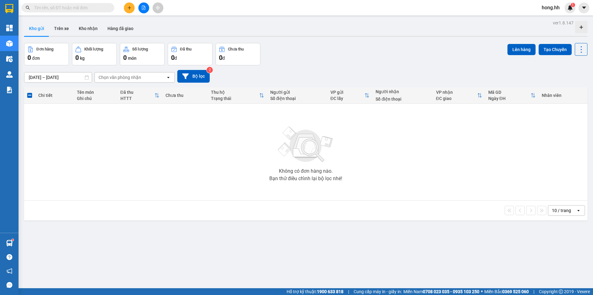
click at [142, 8] on icon "file-add" at bounding box center [144, 8] width 4 height 4
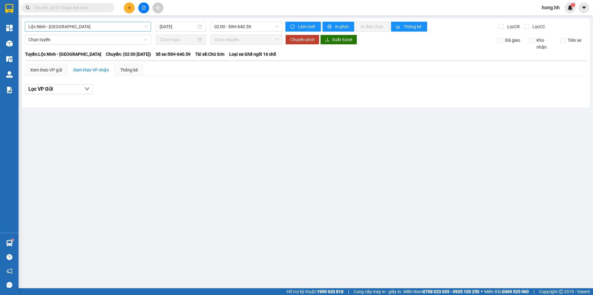
click at [59, 31] on span "Lộc Ninh - [GEOGRAPHIC_DATA]" at bounding box center [87, 26] width 119 height 9
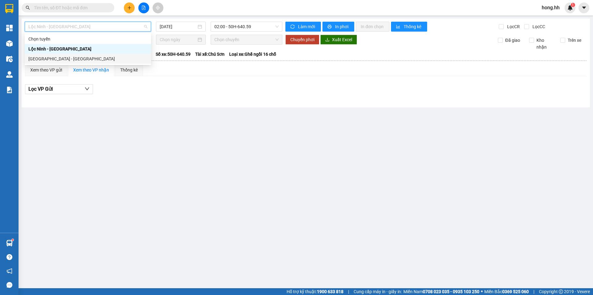
click at [55, 57] on div "[GEOGRAPHIC_DATA] - [GEOGRAPHIC_DATA]" at bounding box center [87, 58] width 119 height 7
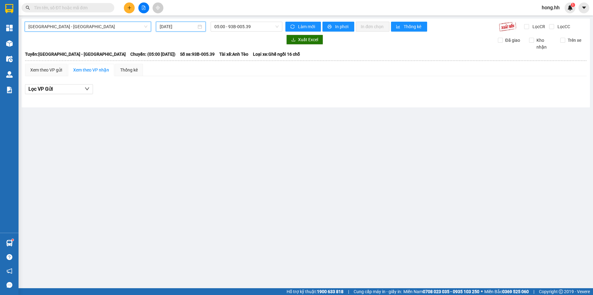
click at [180, 24] on input "[DATE]" at bounding box center [178, 26] width 37 height 7
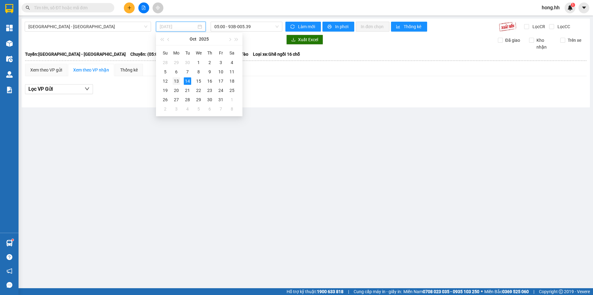
click at [176, 81] on div "13" at bounding box center [176, 80] width 7 height 7
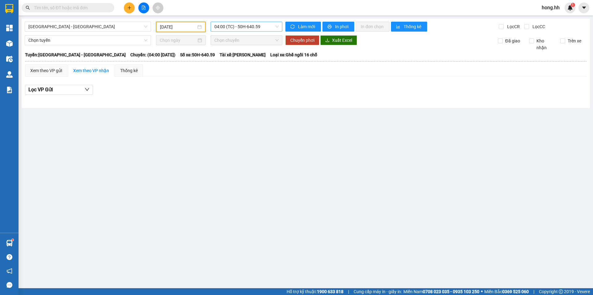
click at [219, 27] on span "04:00 (TC) - 50H-640.59" at bounding box center [247, 26] width 64 height 9
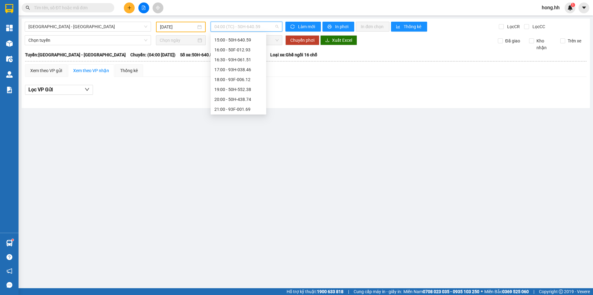
scroll to position [138, 0]
click at [240, 97] on div "20:00 - 50H-438.74" at bounding box center [239, 98] width 48 height 7
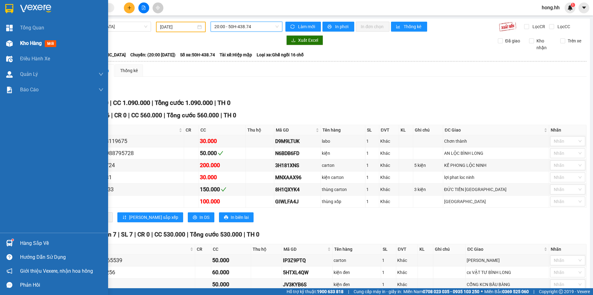
click at [14, 47] on div at bounding box center [9, 43] width 11 height 11
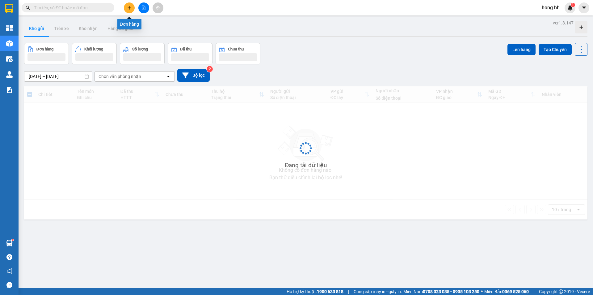
click at [133, 2] on div "Kết quả tìm kiếm ( 0 ) Bộ lọc Gửi 3 ngày gần nhất No Data hong.hh 1" at bounding box center [296, 7] width 593 height 15
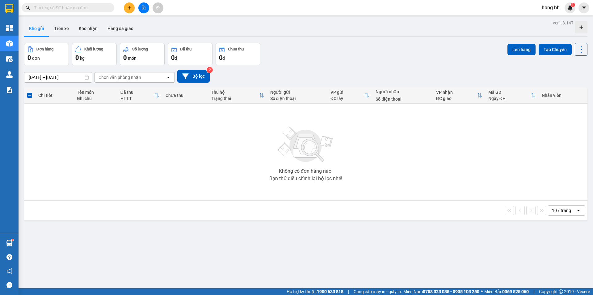
click at [133, 6] on button at bounding box center [129, 7] width 11 height 11
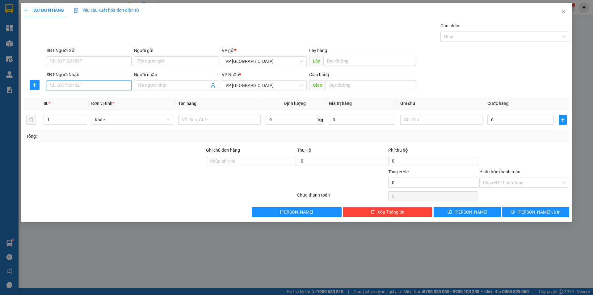
click at [89, 82] on input "SĐT Người Nhận" at bounding box center [89, 85] width 85 height 10
click at [79, 98] on div "0783937777 - [GEOGRAPHIC_DATA]" at bounding box center [89, 97] width 78 height 7
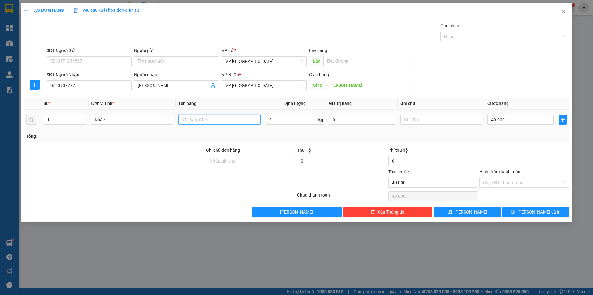
click at [213, 118] on input "text" at bounding box center [219, 120] width 82 height 10
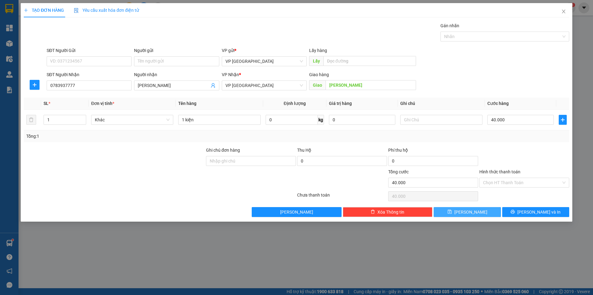
click at [487, 211] on button "[PERSON_NAME]" at bounding box center [467, 212] width 67 height 10
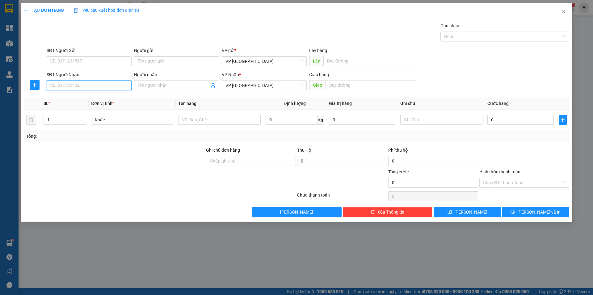
click at [74, 86] on input "SĐT Người Nhận" at bounding box center [89, 85] width 85 height 10
click at [85, 104] on div "SL *" at bounding box center [65, 103] width 43 height 7
click at [87, 100] on th "SL *" at bounding box center [65, 103] width 48 height 12
click at [76, 85] on input "0377778220" at bounding box center [89, 85] width 85 height 10
click at [84, 98] on div "0377778220 - SANG" at bounding box center [89, 97] width 78 height 7
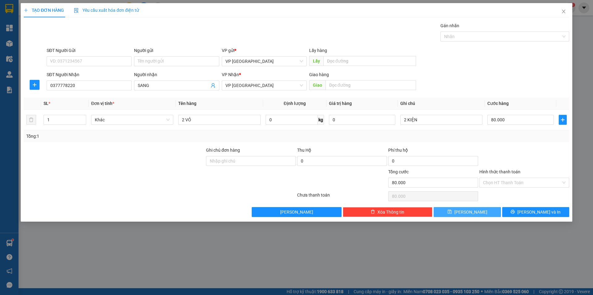
click at [471, 212] on span "[PERSON_NAME]" at bounding box center [471, 211] width 33 height 7
click at [108, 80] on div "SĐT Người Nhận" at bounding box center [89, 75] width 85 height 9
click at [108, 88] on input "SĐT Người Nhận" at bounding box center [89, 85] width 85 height 10
click at [54, 88] on input "09755380083" at bounding box center [89, 85] width 85 height 10
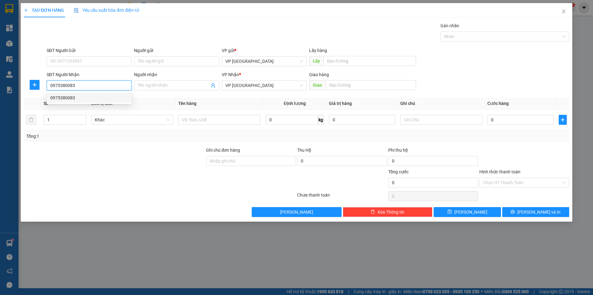
click at [75, 97] on div "0975380083" at bounding box center [89, 97] width 78 height 7
click at [347, 79] on div "Giao hàng" at bounding box center [362, 75] width 107 height 9
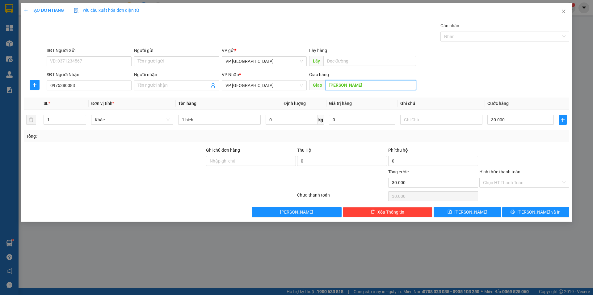
click at [352, 85] on input "[PERSON_NAME]" at bounding box center [371, 85] width 91 height 10
drag, startPoint x: 352, startPoint y: 85, endPoint x: 353, endPoint y: 82, distance: 3.2
click at [353, 82] on input "[PERSON_NAME]" at bounding box center [371, 85] width 91 height 10
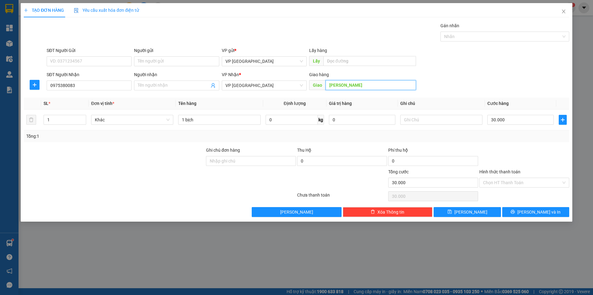
click at [353, 82] on input "[PERSON_NAME]" at bounding box center [371, 85] width 91 height 10
click at [245, 124] on input "1 bịch" at bounding box center [219, 120] width 82 height 10
click at [475, 211] on button "[PERSON_NAME]" at bounding box center [467, 212] width 67 height 10
click at [102, 87] on input "SĐT Người Nhận" at bounding box center [89, 85] width 85 height 10
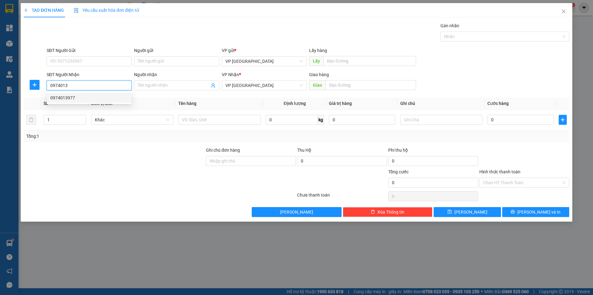
click at [65, 98] on div "0974013977" at bounding box center [89, 97] width 78 height 7
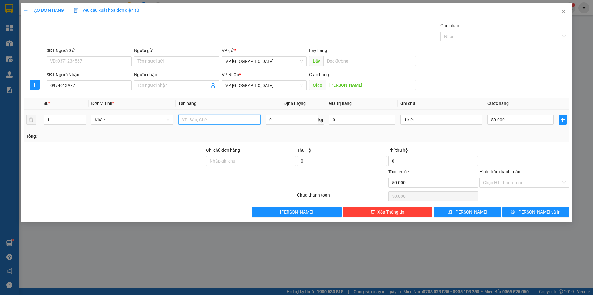
click at [235, 121] on input "text" at bounding box center [219, 120] width 82 height 10
click at [512, 124] on input "50.000" at bounding box center [521, 120] width 66 height 10
click at [499, 142] on div "Transit Pickup Surcharge Ids Transit Deliver Surcharge Ids Transit Deliver Surc…" at bounding box center [297, 119] width 546 height 194
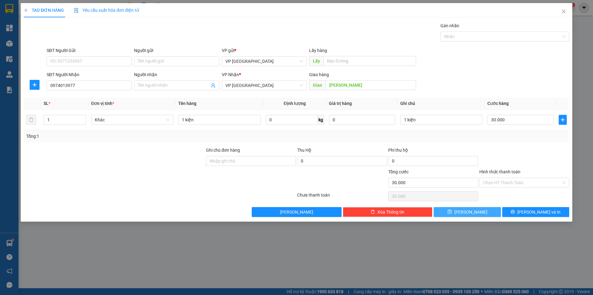
click at [477, 209] on button "[PERSON_NAME]" at bounding box center [467, 212] width 67 height 10
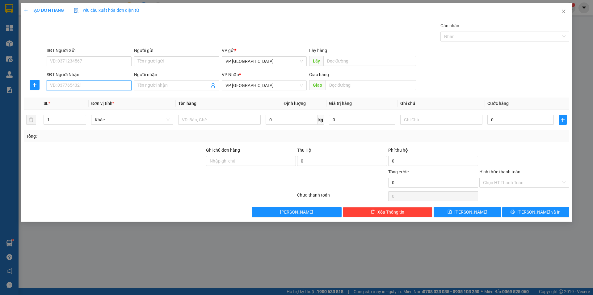
click at [70, 83] on input "SĐT Người Nhận" at bounding box center [89, 85] width 85 height 10
click at [71, 96] on div "0368050698 - Latino" at bounding box center [89, 97] width 78 height 7
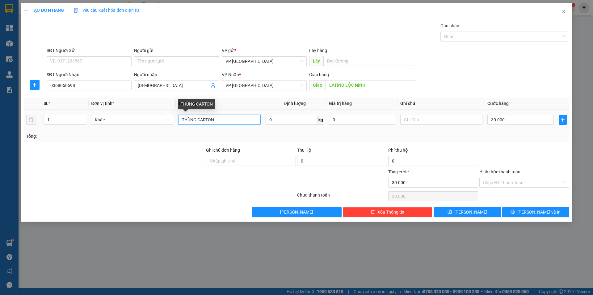
click at [229, 120] on input "THÙNG CARTON" at bounding box center [219, 120] width 82 height 10
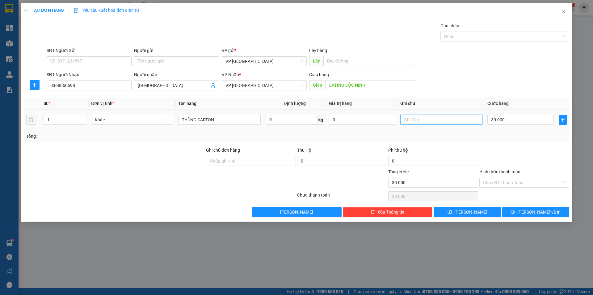
click at [427, 118] on input "text" at bounding box center [442, 120] width 82 height 10
click at [507, 120] on input "30.000" at bounding box center [521, 120] width 66 height 10
click at [499, 125] on div "60.000" at bounding box center [521, 119] width 66 height 12
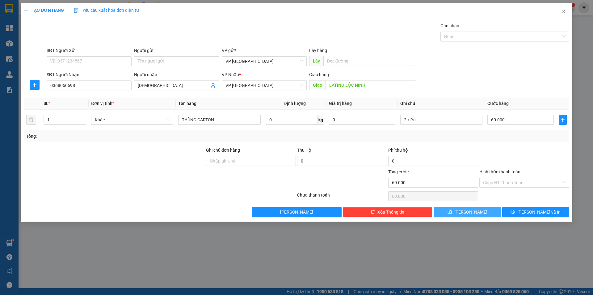
click at [446, 213] on button "[PERSON_NAME]" at bounding box center [467, 212] width 67 height 10
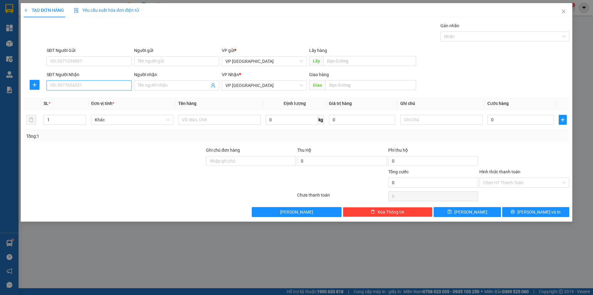
click at [100, 87] on input "SĐT Người Nhận" at bounding box center [89, 85] width 85 height 10
click at [59, 86] on input "0976005154" at bounding box center [89, 85] width 85 height 10
click at [68, 86] on input "0976005154" at bounding box center [89, 85] width 85 height 10
click at [67, 85] on input "0976005154" at bounding box center [89, 85] width 85 height 10
click at [165, 83] on input "Người nhận" at bounding box center [173, 85] width 71 height 7
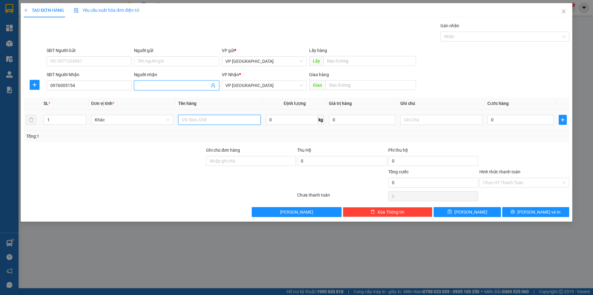
click at [212, 123] on input "text" at bounding box center [219, 120] width 82 height 10
click at [428, 114] on div at bounding box center [442, 119] width 82 height 12
click at [428, 121] on input "text" at bounding box center [442, 120] width 82 height 10
click at [502, 183] on input "Hình thức thanh toán" at bounding box center [522, 182] width 78 height 9
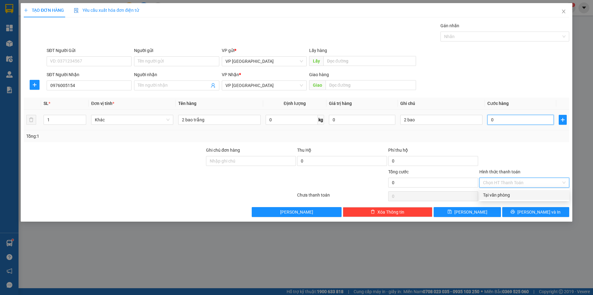
click at [500, 117] on input "0" at bounding box center [521, 120] width 66 height 10
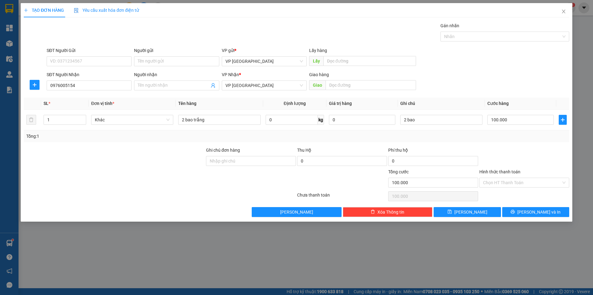
click at [497, 144] on div "Transit Pickup Surcharge Ids Transit Deliver Surcharge Ids Transit Deliver Surc…" at bounding box center [297, 119] width 546 height 194
click at [479, 212] on button "[PERSON_NAME]" at bounding box center [467, 212] width 67 height 10
click at [63, 85] on input "SĐT Người Nhận" at bounding box center [89, 85] width 85 height 10
click at [73, 98] on div "0374749331 - [PERSON_NAME]" at bounding box center [89, 97] width 78 height 7
click at [518, 123] on input "50.000" at bounding box center [521, 120] width 66 height 10
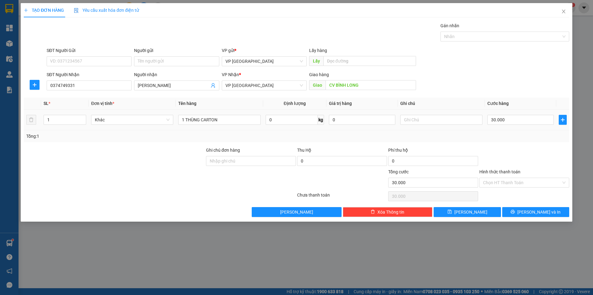
click at [511, 129] on td "30.000" at bounding box center [520, 119] width 71 height 21
click at [464, 207] on button "[PERSON_NAME]" at bounding box center [467, 212] width 67 height 10
click at [72, 87] on input "SĐT Người Nhận" at bounding box center [89, 85] width 85 height 10
click at [153, 85] on input "Người nhận" at bounding box center [173, 85] width 71 height 7
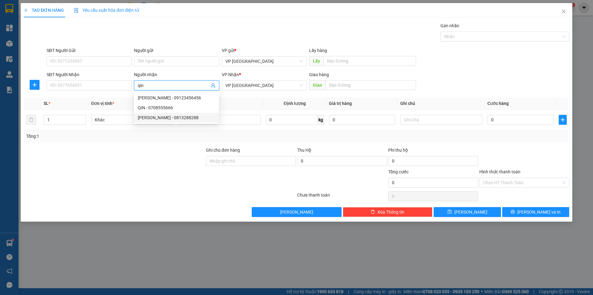
click at [170, 118] on div "[PERSON_NAME] - 0813288288" at bounding box center [177, 117] width 78 height 7
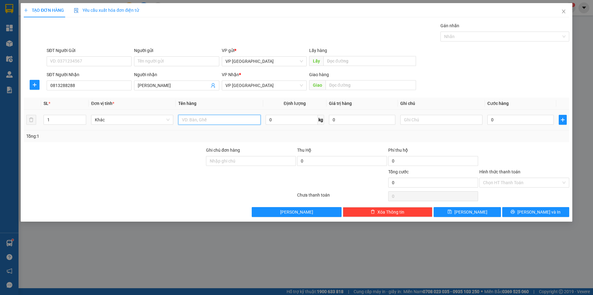
click at [207, 117] on input "text" at bounding box center [219, 120] width 82 height 10
click at [512, 122] on input "0" at bounding box center [521, 120] width 66 height 10
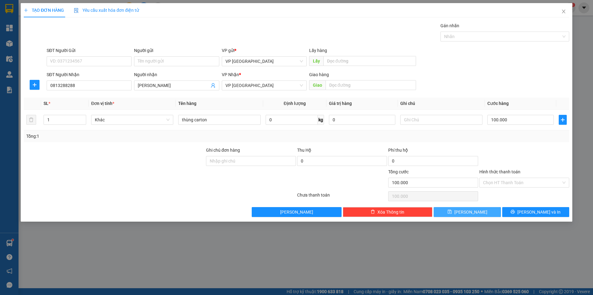
click at [479, 211] on button "[PERSON_NAME]" at bounding box center [467, 212] width 67 height 10
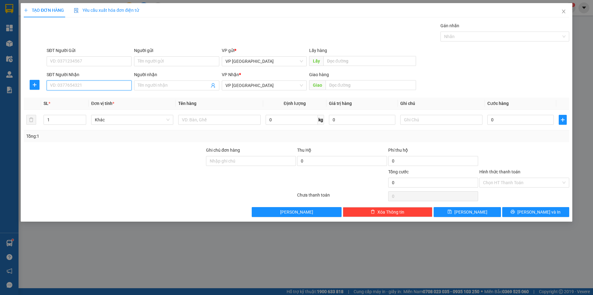
click at [105, 86] on input "SĐT Người Nhận" at bounding box center [89, 85] width 85 height 10
click at [111, 96] on div "0973933937 - [GEOGRAPHIC_DATA]" at bounding box center [89, 97] width 78 height 7
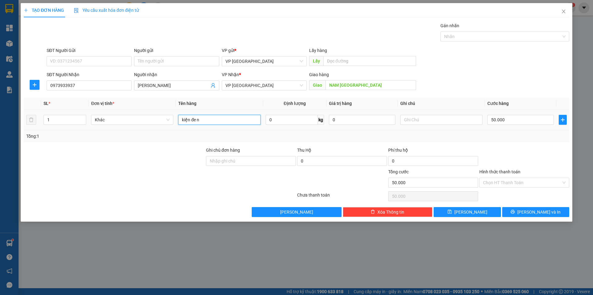
click at [227, 122] on input "kiện đe n" at bounding box center [219, 120] width 82 height 10
click at [505, 122] on input "50.000" at bounding box center [521, 120] width 66 height 10
click at [513, 147] on div at bounding box center [524, 158] width 91 height 22
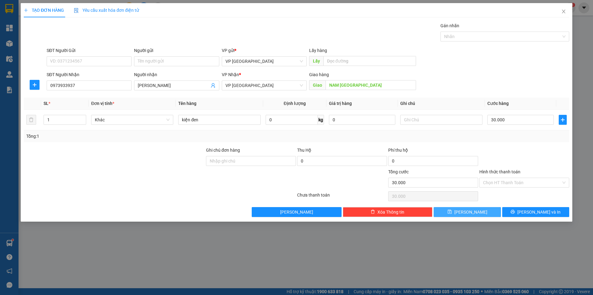
click at [483, 211] on button "[PERSON_NAME]" at bounding box center [467, 212] width 67 height 10
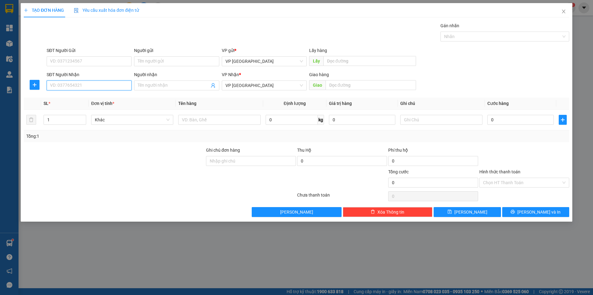
click at [78, 83] on input "SĐT Người Nhận" at bounding box center [89, 85] width 85 height 10
click at [61, 87] on input "0988909977" at bounding box center [89, 85] width 85 height 10
click at [86, 99] on div "0988904977 - Thầy Oanh" at bounding box center [89, 97] width 78 height 7
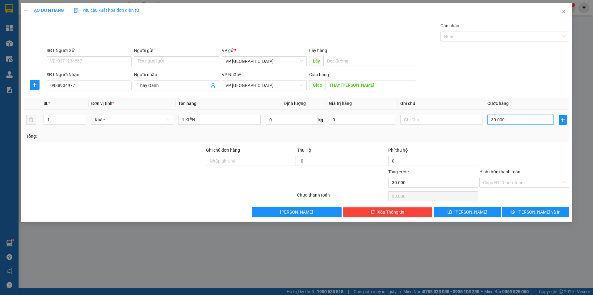
click at [496, 121] on input "30.000" at bounding box center [521, 120] width 66 height 10
click at [495, 133] on div "Tổng: 1" at bounding box center [296, 136] width 541 height 7
click at [468, 215] on span "[PERSON_NAME]" at bounding box center [471, 211] width 33 height 7
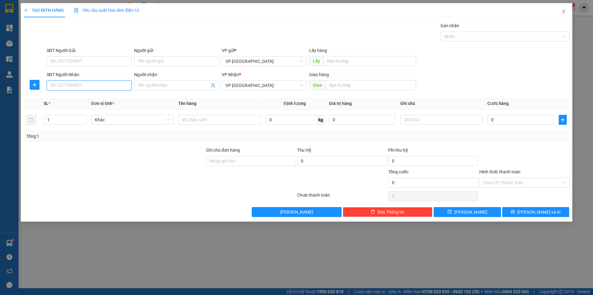
click at [101, 83] on input "SĐT Người Nhận" at bounding box center [89, 85] width 85 height 10
click at [77, 101] on div "0969770888" at bounding box center [89, 97] width 78 height 7
click at [504, 122] on input "50.000" at bounding box center [521, 120] width 66 height 10
click at [490, 136] on div "Tổng: 1" at bounding box center [296, 136] width 541 height 7
click at [471, 213] on span "[PERSON_NAME]" at bounding box center [471, 211] width 33 height 7
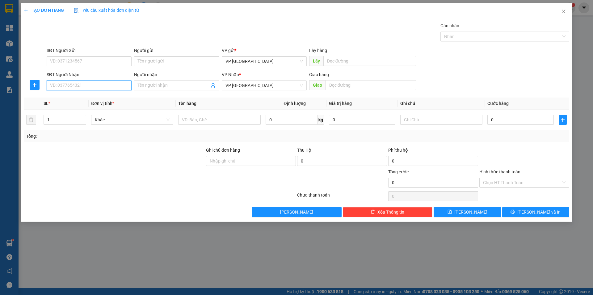
click at [103, 89] on input "SĐT Người Nhận" at bounding box center [89, 85] width 85 height 10
click at [96, 101] on div "0337878460 - LONG" at bounding box center [89, 97] width 78 height 7
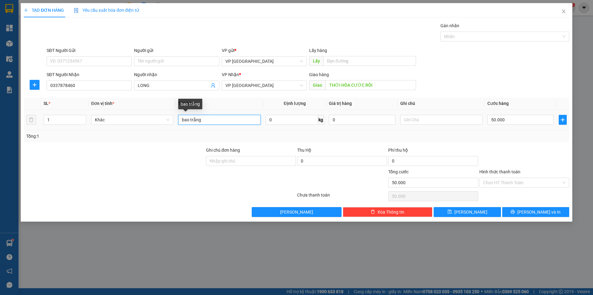
click at [212, 121] on input "bao trắng" at bounding box center [219, 120] width 82 height 10
drag, startPoint x: 435, startPoint y: 125, endPoint x: 430, endPoint y: 122, distance: 6.2
click at [434, 125] on div at bounding box center [442, 119] width 82 height 12
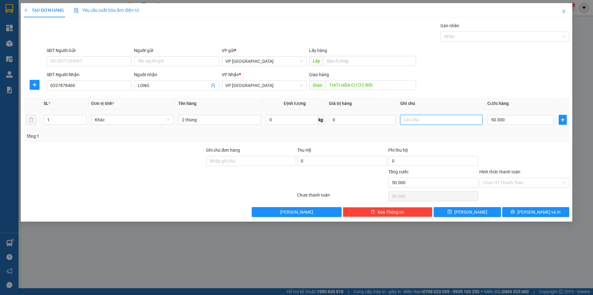
click at [430, 122] on input "text" at bounding box center [442, 120] width 82 height 10
click at [495, 118] on input "50.000" at bounding box center [521, 120] width 66 height 10
click at [504, 135] on div "Tổng: 1" at bounding box center [296, 136] width 541 height 7
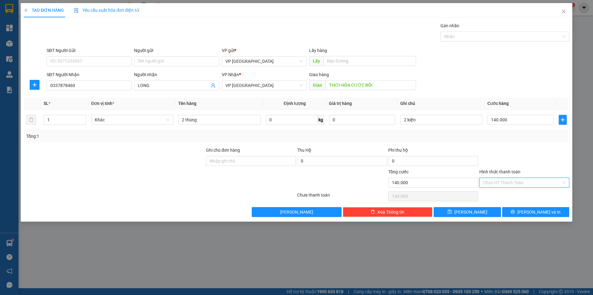
click at [503, 185] on input "Hình thức thanh toán" at bounding box center [522, 182] width 78 height 9
click at [501, 190] on div "Tại văn phòng" at bounding box center [525, 195] width 90 height 10
click at [482, 213] on button "[PERSON_NAME]" at bounding box center [467, 212] width 67 height 10
click at [88, 79] on div "SĐT Người Nhận" at bounding box center [89, 75] width 85 height 9
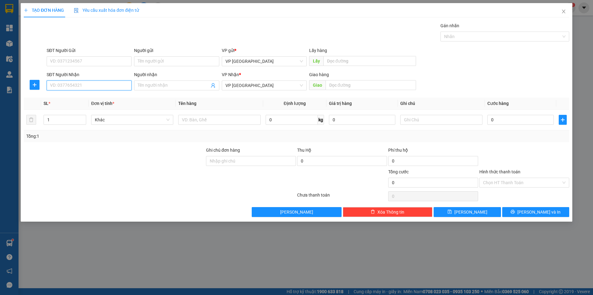
click at [90, 85] on input "SĐT Người Nhận" at bounding box center [89, 85] width 85 height 10
click at [85, 99] on div "0902311918 - XUYẾN" at bounding box center [89, 97] width 78 height 7
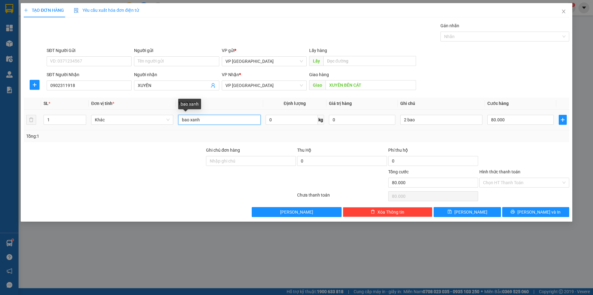
click at [227, 120] on input "bao xanh" at bounding box center [219, 120] width 82 height 10
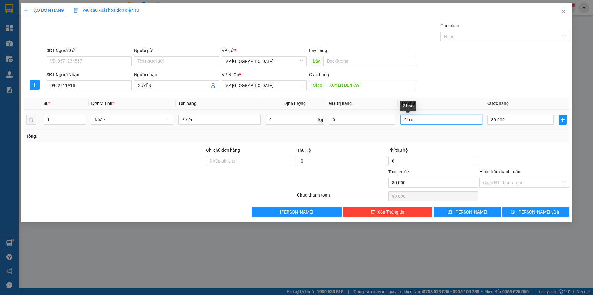
click at [453, 120] on input "2 bao" at bounding box center [442, 120] width 82 height 10
click at [498, 121] on input "80.000" at bounding box center [521, 120] width 66 height 10
click at [504, 138] on div "Tổng: 1" at bounding box center [296, 136] width 541 height 7
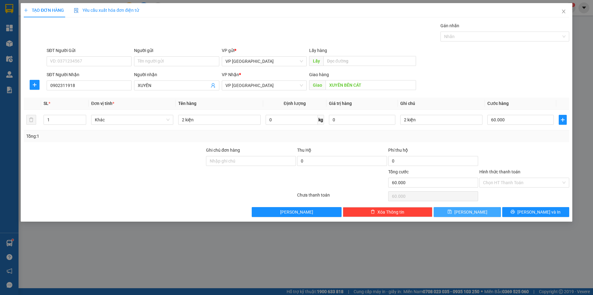
click at [479, 208] on button "[PERSON_NAME]" at bounding box center [467, 212] width 67 height 10
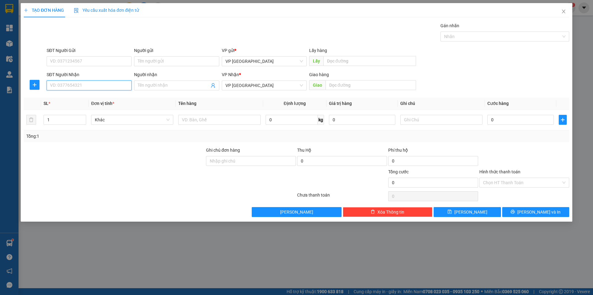
click at [108, 81] on input "SĐT Người Nhận" at bounding box center [89, 85] width 85 height 10
click at [91, 98] on div "0973200488 - VÂN" at bounding box center [89, 97] width 78 height 7
click at [563, 14] on icon "close" at bounding box center [564, 11] width 5 height 5
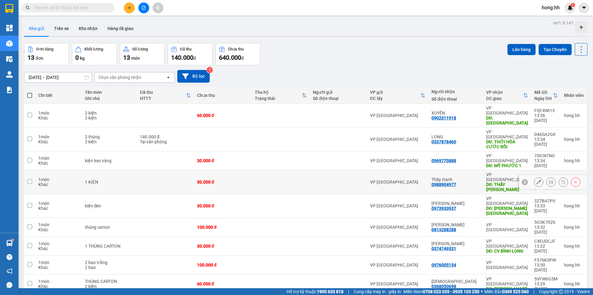
scroll to position [28, 0]
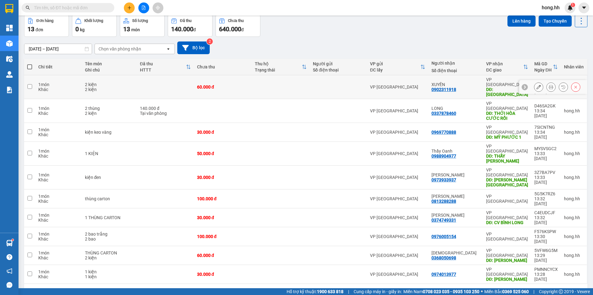
click at [255, 85] on td at bounding box center [281, 87] width 58 height 24
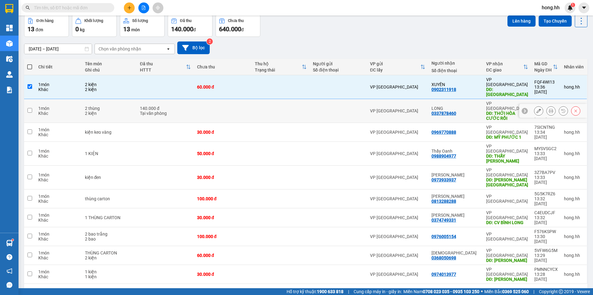
click at [252, 100] on td at bounding box center [223, 111] width 58 height 24
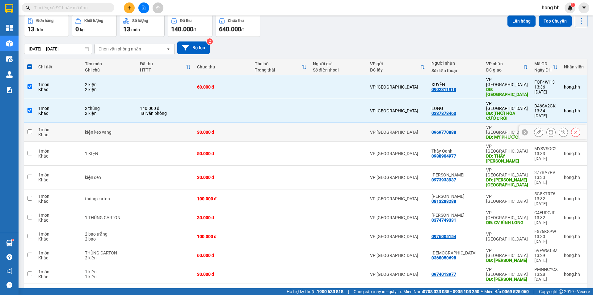
click at [244, 130] on div "30.000 đ" at bounding box center [223, 132] width 52 height 5
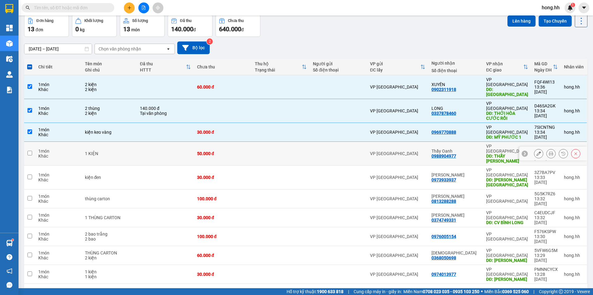
click at [237, 142] on td "50.000 đ" at bounding box center [223, 154] width 58 height 24
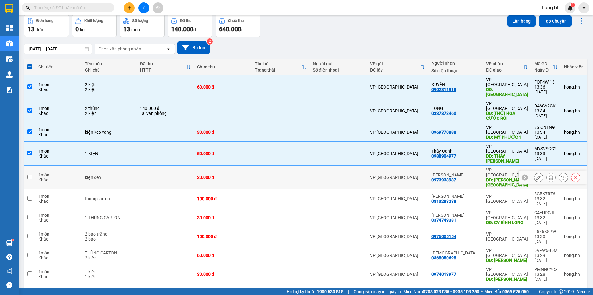
click at [233, 165] on td "30.000 đ" at bounding box center [223, 177] width 58 height 24
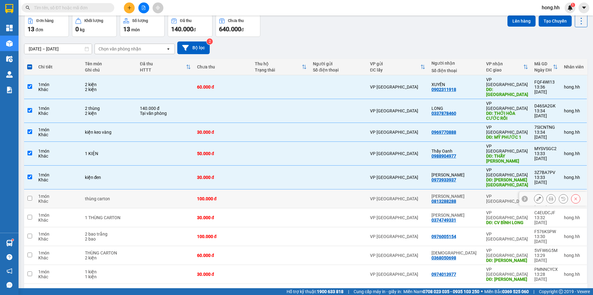
click at [230, 196] on div "100.000 đ" at bounding box center [223, 198] width 52 height 5
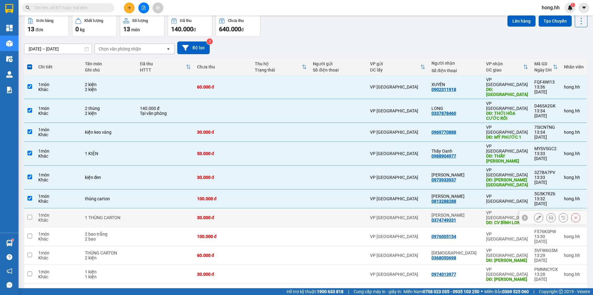
drag, startPoint x: 215, startPoint y: 182, endPoint x: 219, endPoint y: 185, distance: 5.0
click at [215, 215] on div "30.000 đ" at bounding box center [223, 217] width 52 height 5
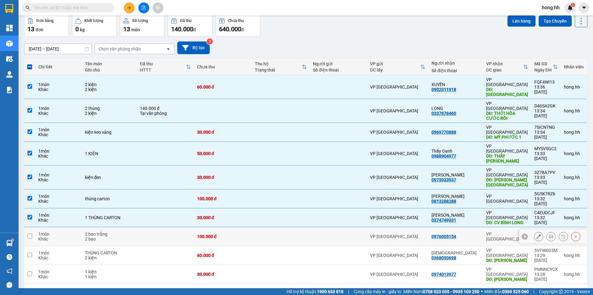
click at [215, 234] on div "100.000 đ" at bounding box center [223, 236] width 52 height 5
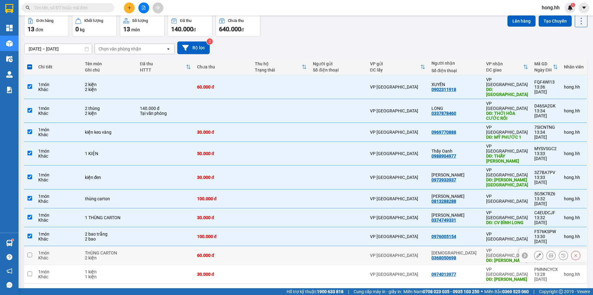
click at [209, 253] on div "60.000 đ" at bounding box center [223, 255] width 52 height 5
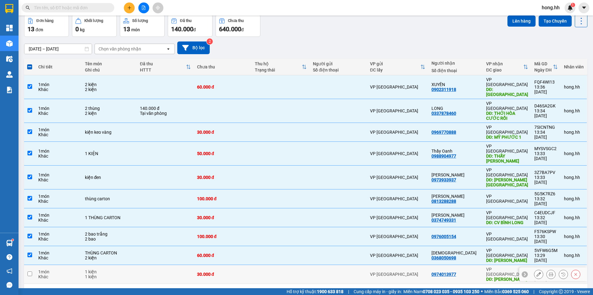
drag, startPoint x: 212, startPoint y: 227, endPoint x: 266, endPoint y: 223, distance: 54.6
click at [212, 265] on td "30.000 đ" at bounding box center [223, 274] width 58 height 19
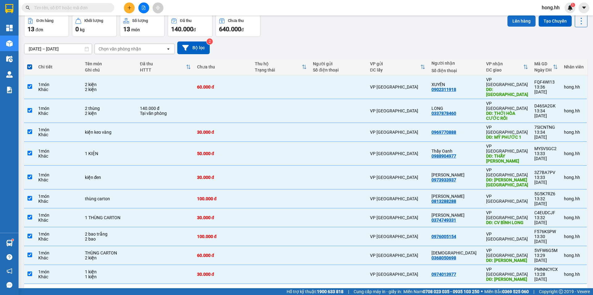
click at [514, 19] on button "Lên hàng" at bounding box center [522, 20] width 28 height 11
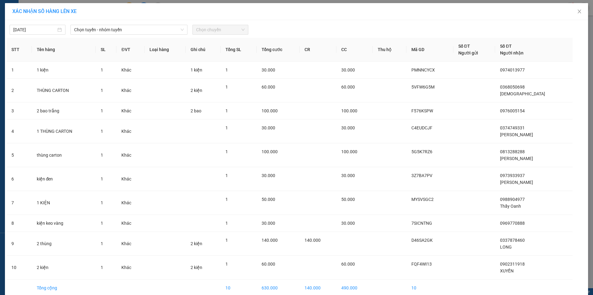
click at [162, 36] on div "[DATE] Chọn tuyến - nhóm tuyến Chọn chuyến STT Tên hàng SL ĐVT Loại hàng Ghi ch…" at bounding box center [297, 168] width 584 height 297
click at [162, 28] on span "Chọn tuyến - nhóm tuyến" at bounding box center [129, 29] width 110 height 9
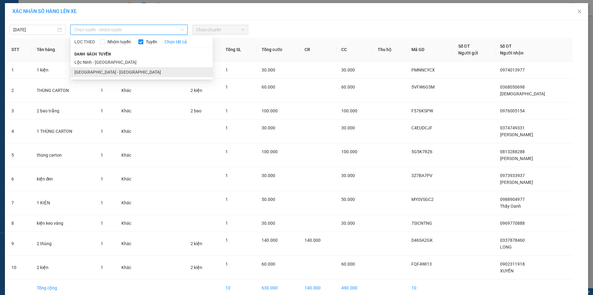
click at [120, 69] on li "[GEOGRAPHIC_DATA] - [GEOGRAPHIC_DATA]" at bounding box center [142, 72] width 142 height 10
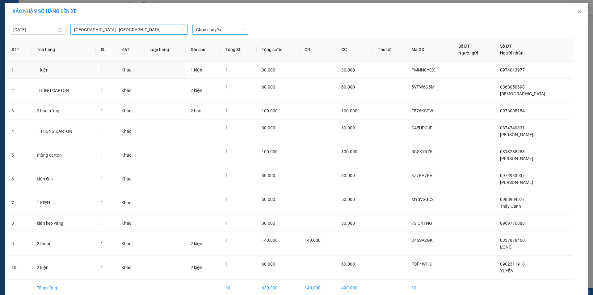
click at [199, 29] on span "Chọn chuyến" at bounding box center [220, 29] width 49 height 9
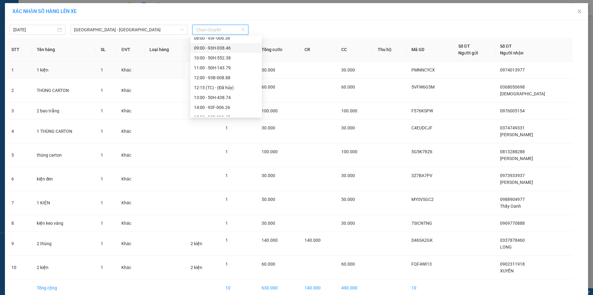
scroll to position [62, 0]
click at [224, 77] on div "13:00 - 50H-438.74" at bounding box center [226, 79] width 64 height 7
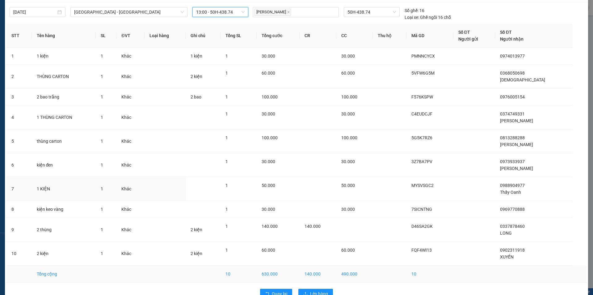
scroll to position [33, 0]
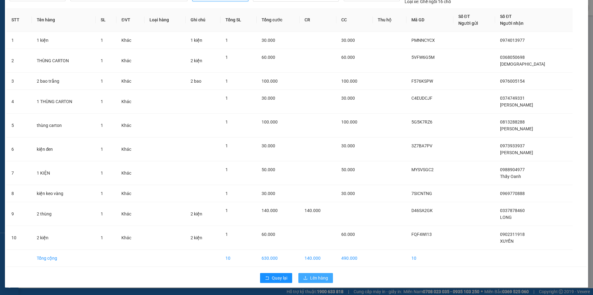
click at [317, 276] on span "Lên hàng" at bounding box center [319, 277] width 18 height 7
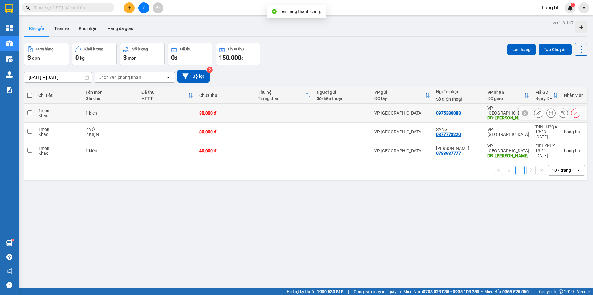
click at [209, 113] on div "30.000 đ" at bounding box center [225, 112] width 53 height 5
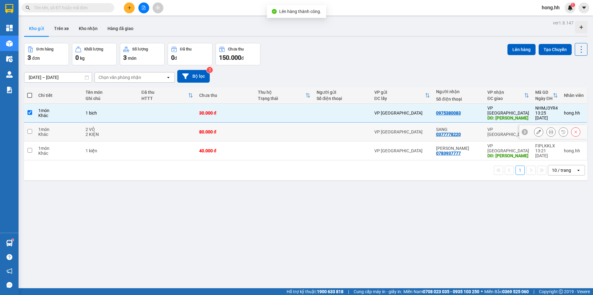
click at [209, 132] on div "80.000 đ" at bounding box center [225, 131] width 53 height 5
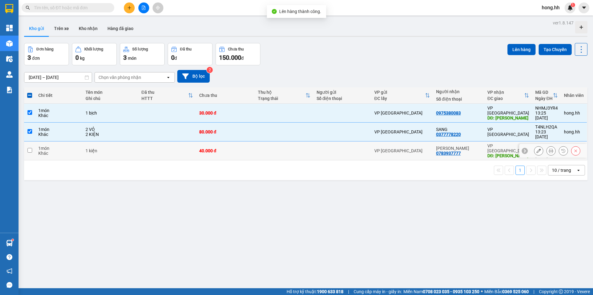
click at [210, 148] on div "40.000 đ" at bounding box center [225, 150] width 53 height 5
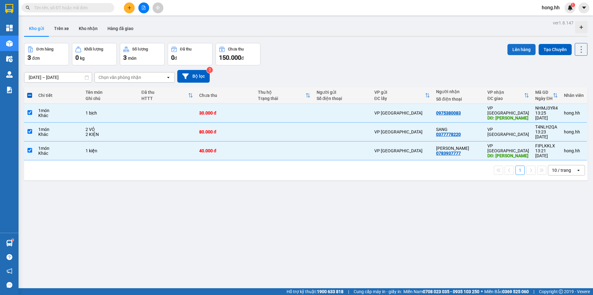
click at [509, 50] on button "Lên hàng" at bounding box center [522, 49] width 28 height 11
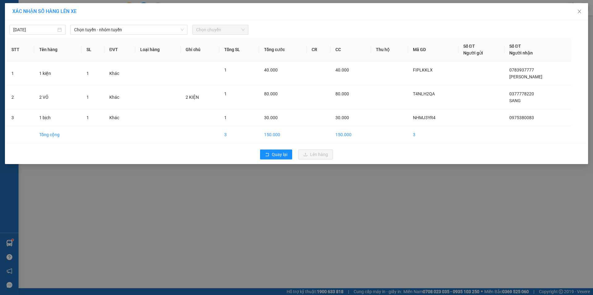
click at [115, 35] on div "[DATE] Chọn tuyến - nhóm tuyến Chọn chuyến STT Tên hàng SL ĐVT Loại hàng Ghi ch…" at bounding box center [297, 92] width 584 height 144
click at [117, 31] on span "Chọn tuyến - nhóm tuyến" at bounding box center [129, 29] width 110 height 9
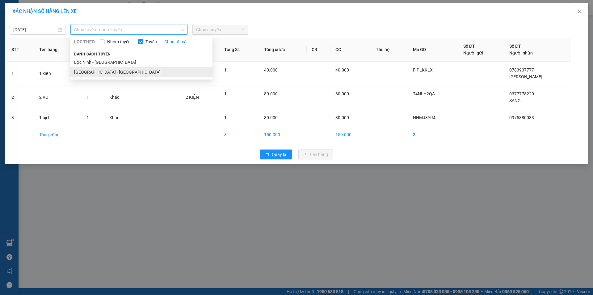
drag, startPoint x: 97, startPoint y: 74, endPoint x: 177, endPoint y: 48, distance: 84.1
click at [98, 73] on li "[GEOGRAPHIC_DATA] - [GEOGRAPHIC_DATA]" at bounding box center [141, 72] width 142 height 10
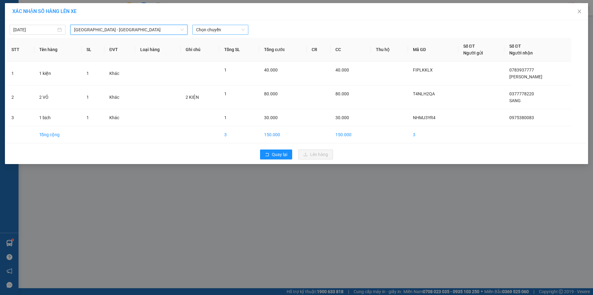
click at [216, 29] on span "Chọn chuyến" at bounding box center [220, 29] width 49 height 9
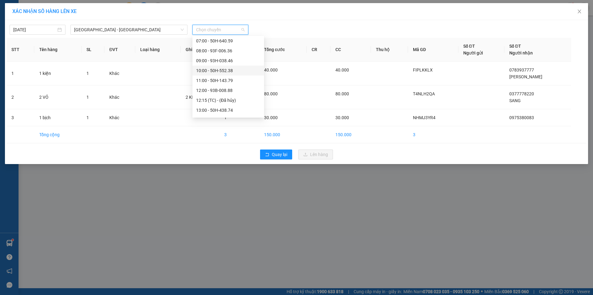
scroll to position [62, 0]
click at [228, 81] on div "13:00 - 50H-438.74" at bounding box center [228, 79] width 64 height 7
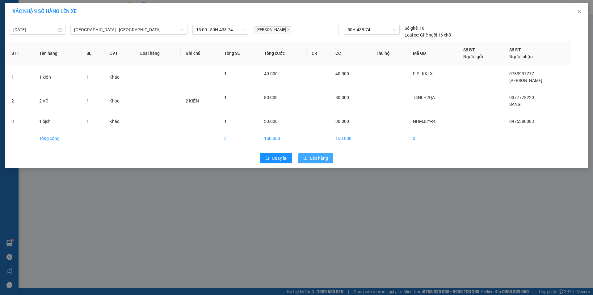
click at [320, 159] on span "Lên hàng" at bounding box center [319, 158] width 18 height 7
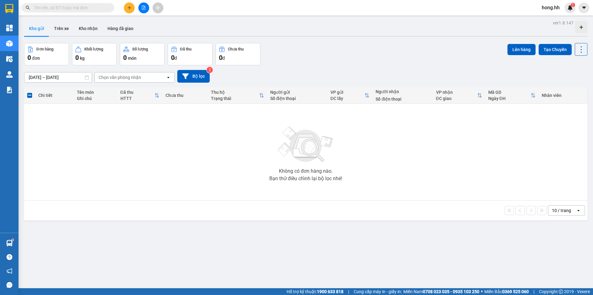
click at [85, 8] on input "text" at bounding box center [70, 7] width 73 height 7
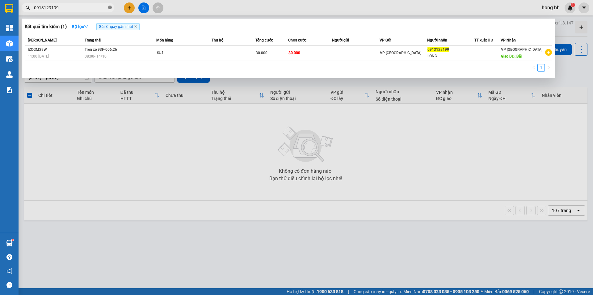
click at [109, 8] on icon "close-circle" at bounding box center [110, 8] width 4 height 4
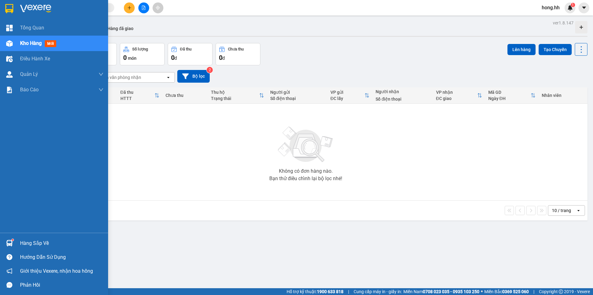
click at [19, 42] on div "Kho hàng mới" at bounding box center [54, 43] width 108 height 15
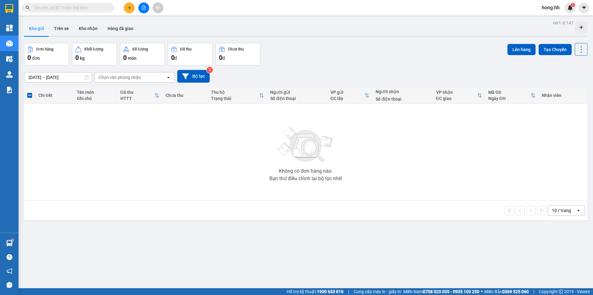
click at [141, 6] on button at bounding box center [143, 7] width 11 height 11
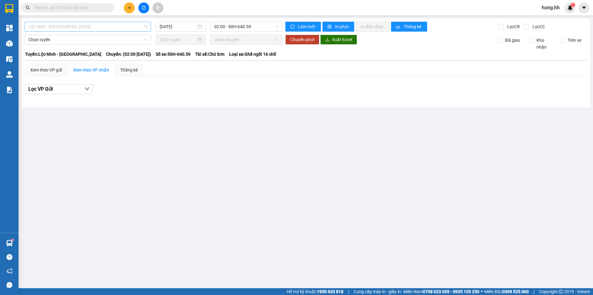
click at [118, 28] on span "Lộc Ninh - [GEOGRAPHIC_DATA]" at bounding box center [87, 26] width 119 height 9
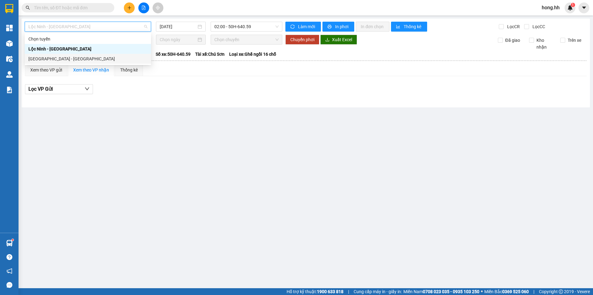
click at [89, 58] on div "[GEOGRAPHIC_DATA] - [GEOGRAPHIC_DATA]" at bounding box center [87, 58] width 119 height 7
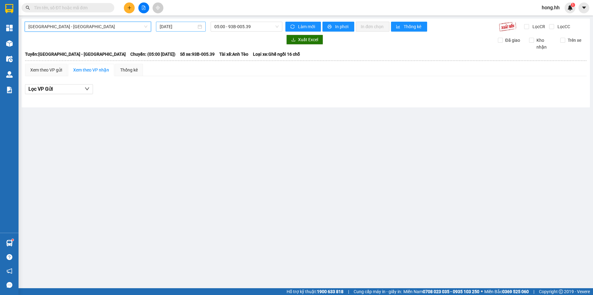
click at [185, 25] on input "[DATE]" at bounding box center [178, 26] width 37 height 7
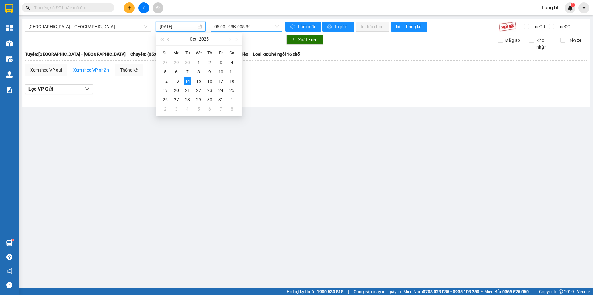
click at [223, 30] on span "05:00 - 93B-005.39" at bounding box center [247, 26] width 64 height 9
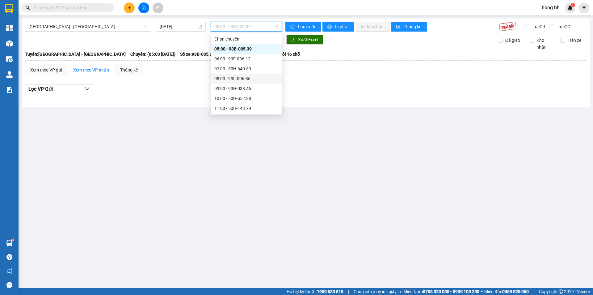
click at [246, 78] on div "08:00 - 93F-006.36" at bounding box center [247, 78] width 64 height 7
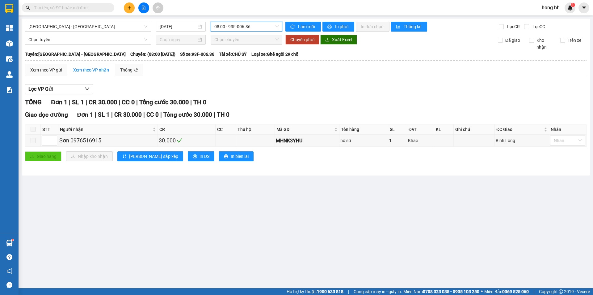
click at [244, 26] on span "08:00 - 93F-006.36" at bounding box center [247, 26] width 64 height 9
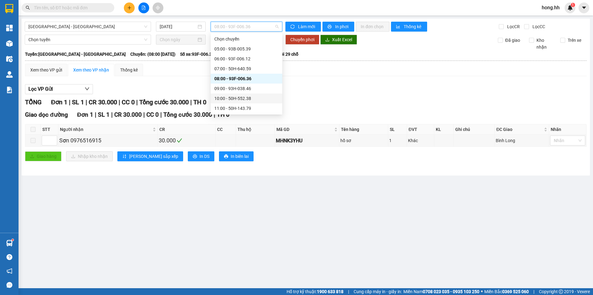
scroll to position [31, 0]
click at [244, 57] on div "09:00 - 93H-038.46" at bounding box center [247, 57] width 64 height 7
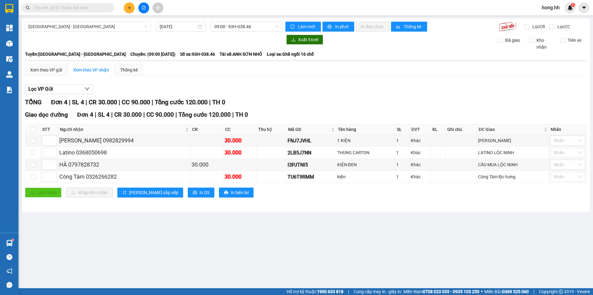
click at [142, 11] on button at bounding box center [143, 7] width 11 height 11
click at [143, 7] on icon "file-add" at bounding box center [144, 8] width 4 height 4
click at [232, 25] on span "09:00 - 93H-038.46" at bounding box center [247, 26] width 64 height 9
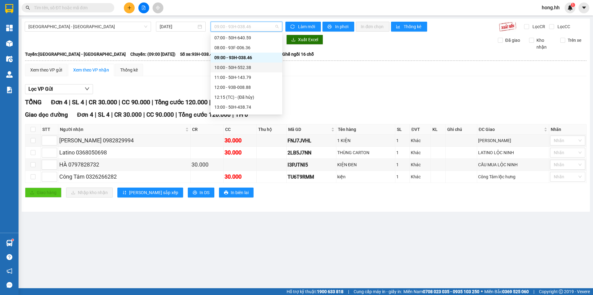
click at [244, 62] on div "10:00 - 50H-552.38" at bounding box center [247, 67] width 72 height 10
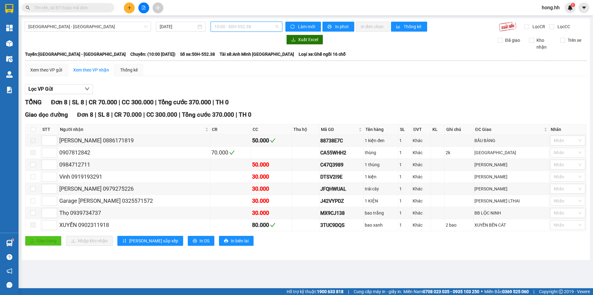
click at [232, 24] on span "10:00 - 50H-552.38" at bounding box center [247, 26] width 64 height 9
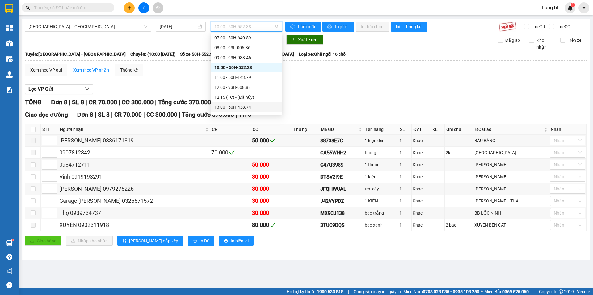
scroll to position [62, 0]
click at [245, 76] on div "13:00 - 50H-438.74" at bounding box center [247, 76] width 64 height 7
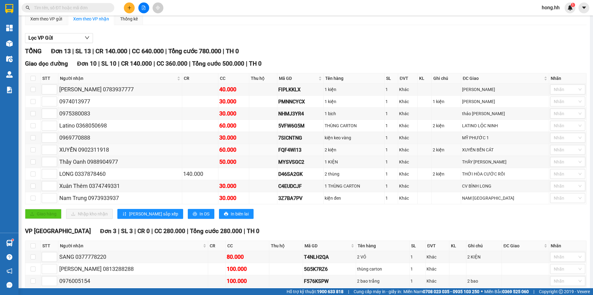
scroll to position [82, 0]
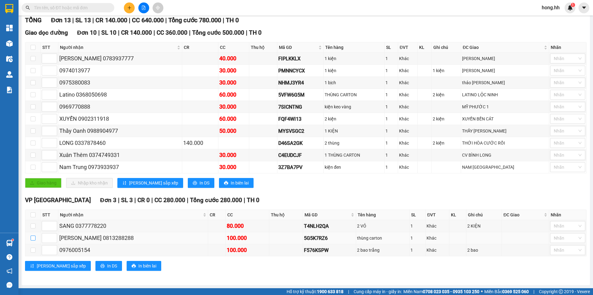
click at [33, 238] on input "checkbox" at bounding box center [33, 237] width 5 height 5
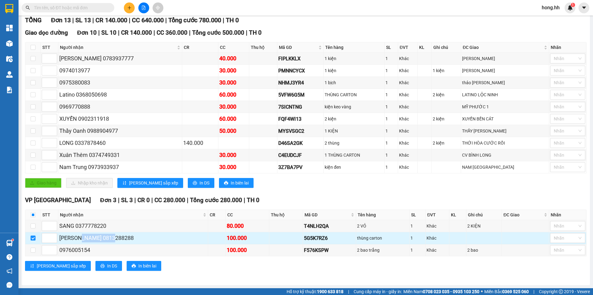
drag, startPoint x: 78, startPoint y: 239, endPoint x: 110, endPoint y: 239, distance: 32.5
click at [110, 239] on div "[PERSON_NAME] 0813288288" at bounding box center [133, 237] width 148 height 9
copy div "0813288288"
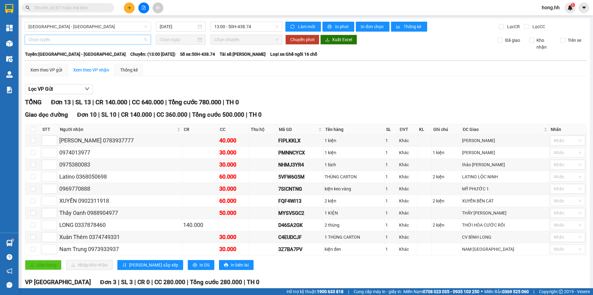
click at [120, 40] on span "Chọn tuyến" at bounding box center [87, 39] width 119 height 9
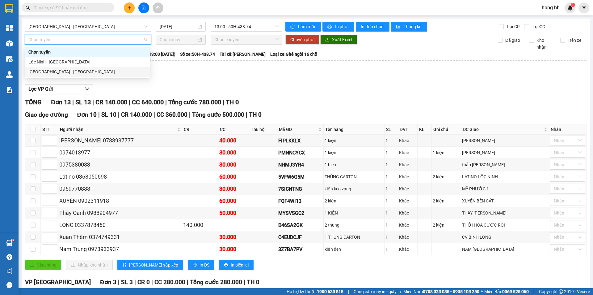
click at [48, 72] on div "[GEOGRAPHIC_DATA] - [GEOGRAPHIC_DATA]" at bounding box center [87, 71] width 118 height 7
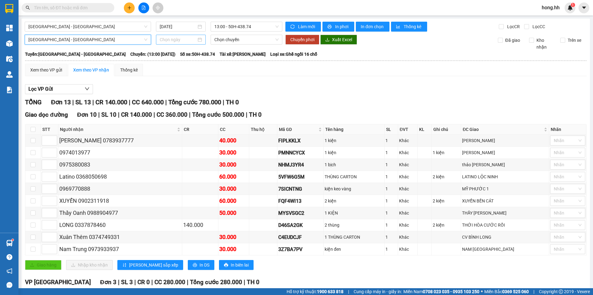
click at [189, 40] on input at bounding box center [178, 39] width 37 height 7
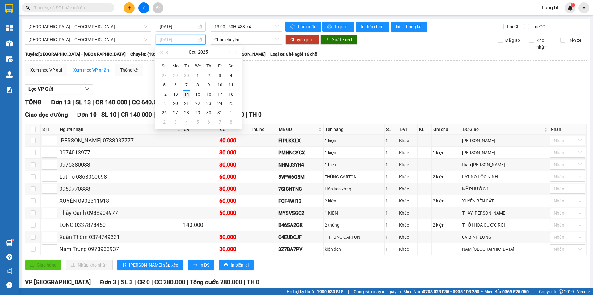
click at [186, 94] on div "14" at bounding box center [186, 93] width 7 height 7
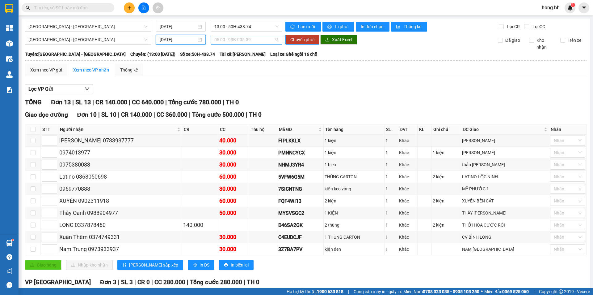
click at [238, 39] on span "05:00 - 93B-005.39" at bounding box center [247, 39] width 64 height 9
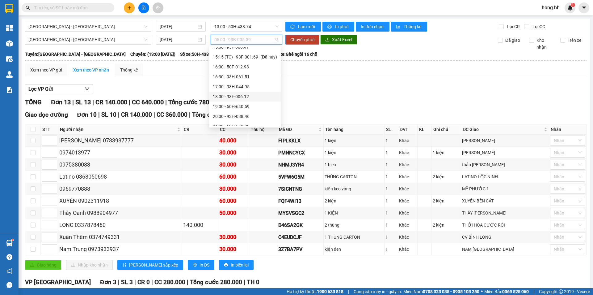
scroll to position [93, 0]
click at [241, 67] on div "14:00 - 93F-006.26" at bounding box center [245, 68] width 64 height 7
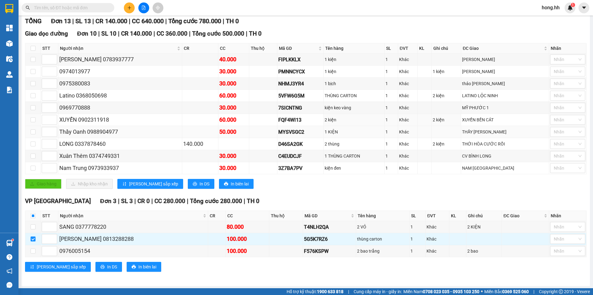
scroll to position [82, 0]
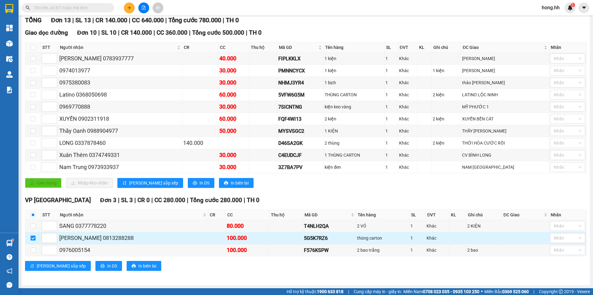
click at [35, 238] on input "checkbox" at bounding box center [33, 237] width 5 height 5
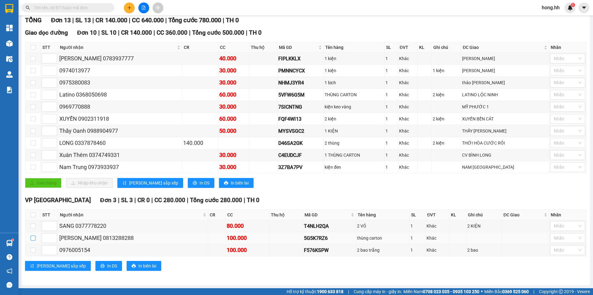
click at [33, 238] on input "checkbox" at bounding box center [33, 237] width 5 height 5
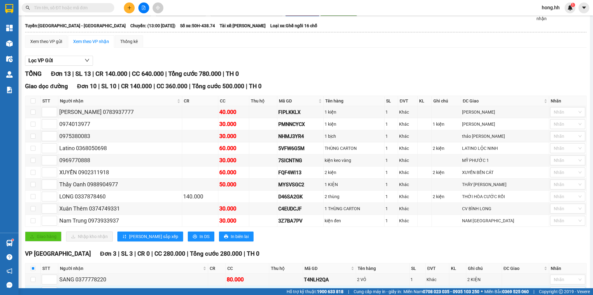
scroll to position [0, 0]
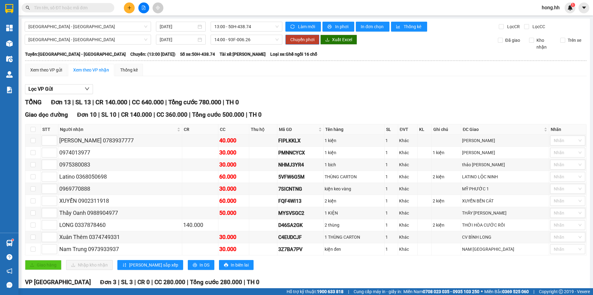
click at [300, 41] on span "Chuyển phơi" at bounding box center [303, 39] width 24 height 7
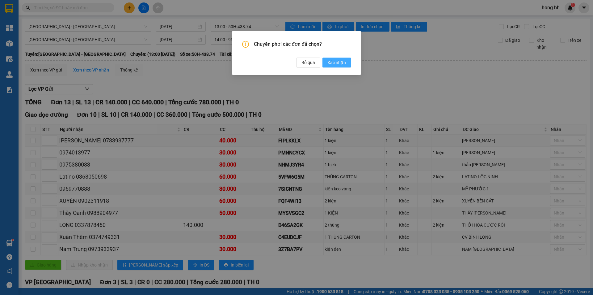
click at [335, 64] on span "Xác nhận" at bounding box center [337, 62] width 19 height 7
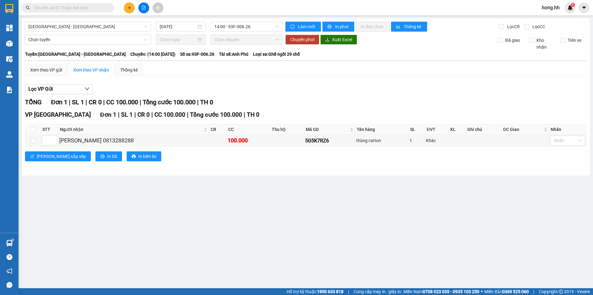
click at [133, 7] on button at bounding box center [129, 7] width 11 height 11
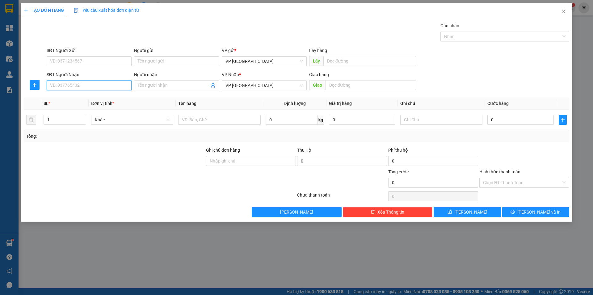
click at [95, 85] on input "SĐT Người Nhận" at bounding box center [89, 85] width 85 height 10
click at [73, 86] on input "SĐT Người Nhận" at bounding box center [89, 85] width 85 height 10
click at [138, 85] on input "Người nhận" at bounding box center [173, 85] width 71 height 7
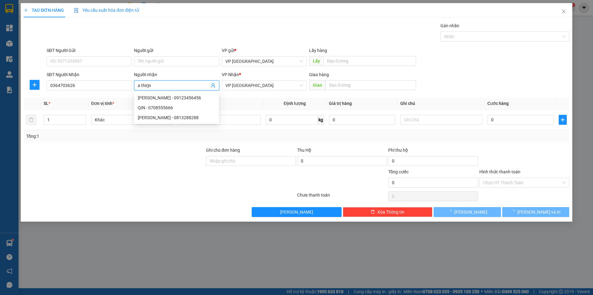
click at [151, 83] on input "a thirjn" at bounding box center [173, 85] width 71 height 7
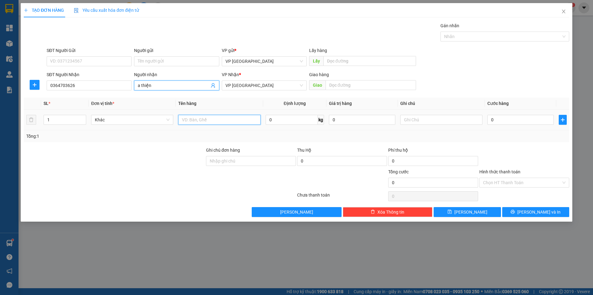
click at [223, 116] on input "text" at bounding box center [219, 120] width 82 height 10
click at [495, 120] on input "0" at bounding box center [521, 120] width 66 height 10
click at [508, 140] on div "Tổng: 1" at bounding box center [297, 136] width 546 height 12
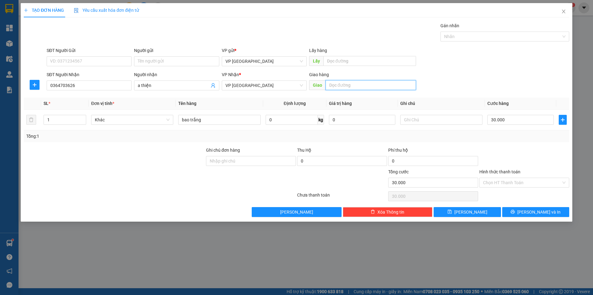
click at [346, 86] on input "text" at bounding box center [371, 85] width 91 height 10
click at [500, 185] on input "Hình thức thanh toán" at bounding box center [522, 182] width 78 height 9
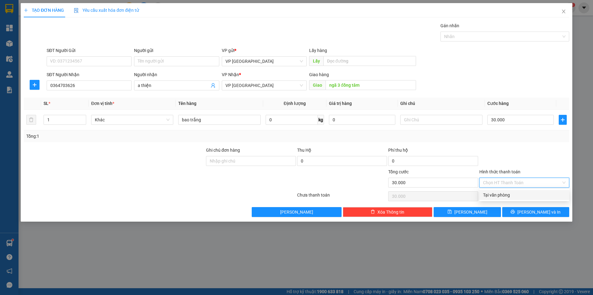
click at [496, 193] on div "Tại văn phòng" at bounding box center [524, 194] width 83 height 7
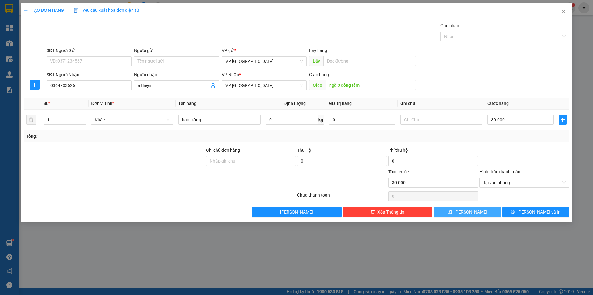
click at [466, 210] on button "[PERSON_NAME]" at bounding box center [467, 212] width 67 height 10
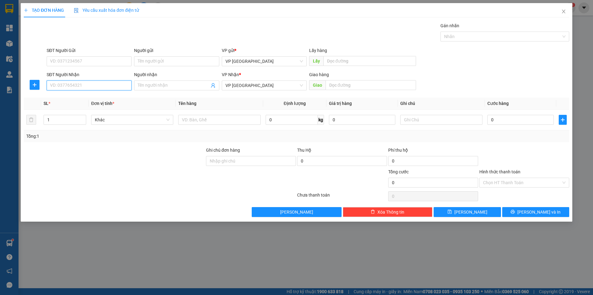
click at [86, 86] on input "SĐT Người Nhận" at bounding box center [89, 85] width 85 height 10
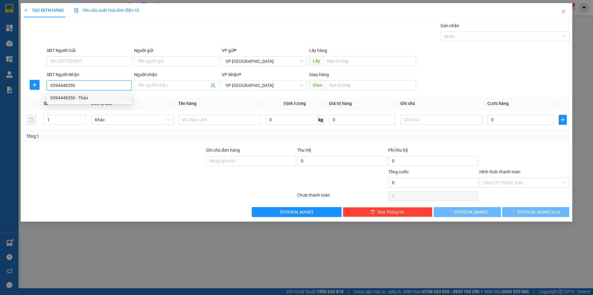
click at [84, 95] on div "0394448350 - Thảo" at bounding box center [89, 97] width 78 height 7
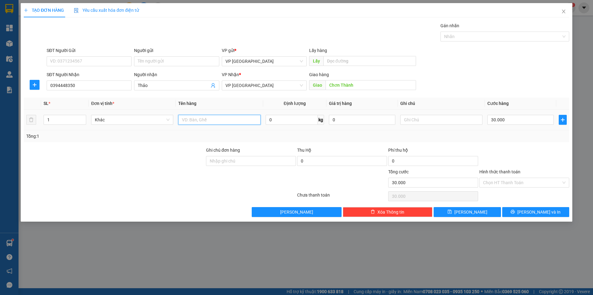
click at [207, 121] on input "text" at bounding box center [219, 120] width 82 height 10
click at [511, 123] on input "30.000" at bounding box center [521, 120] width 66 height 10
click at [513, 124] on input "40" at bounding box center [521, 120] width 66 height 10
click at [509, 146] on div "Transit Pickup Surcharge Ids Transit Deliver Surcharge Ids Transit Deliver Surc…" at bounding box center [297, 119] width 546 height 194
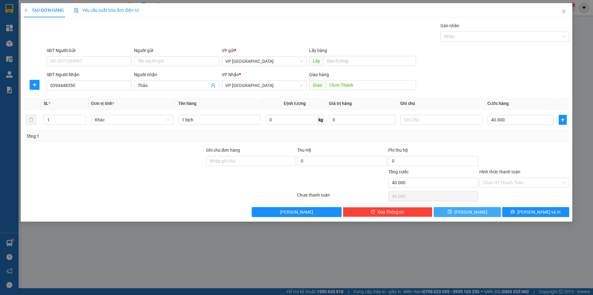
click at [470, 210] on span "[PERSON_NAME]" at bounding box center [471, 211] width 33 height 7
click at [102, 86] on input "SĐT Người Nhận" at bounding box center [89, 85] width 85 height 10
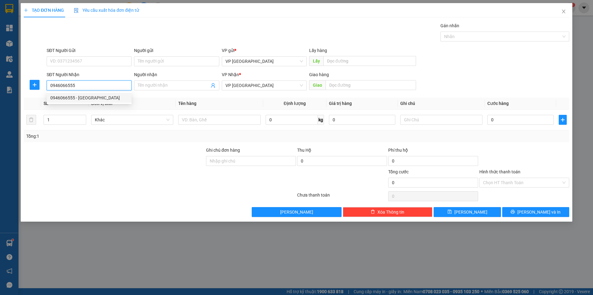
click at [85, 101] on div "0946066555 - [GEOGRAPHIC_DATA]" at bounding box center [89, 98] width 85 height 10
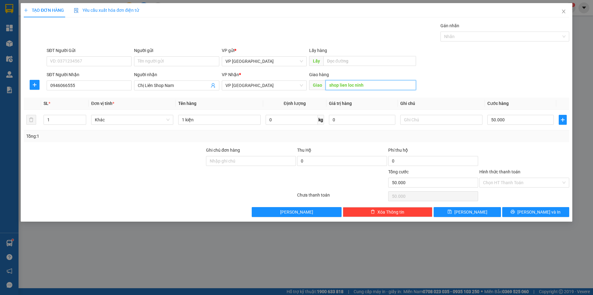
click at [344, 86] on input "shop lien loc ninh" at bounding box center [371, 85] width 91 height 10
click at [506, 122] on input "50.000" at bounding box center [521, 120] width 66 height 10
click at [488, 153] on div at bounding box center [524, 158] width 91 height 22
click at [476, 214] on button "[PERSON_NAME]" at bounding box center [467, 212] width 67 height 10
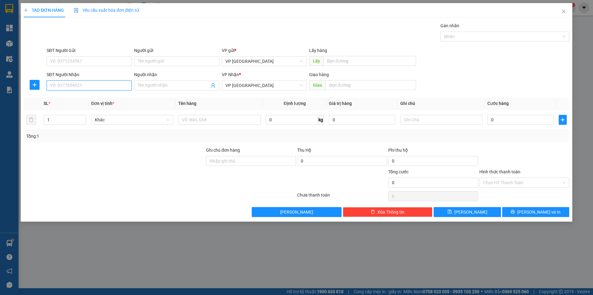
click at [98, 85] on input "SĐT Người Nhận" at bounding box center [89, 85] width 85 height 10
click at [91, 102] on div "0915125353 - A TIẾN" at bounding box center [89, 98] width 85 height 10
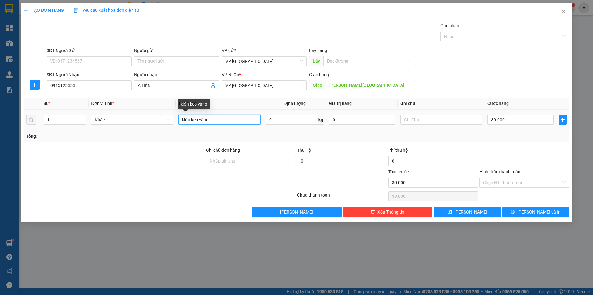
click at [223, 122] on input "kiện keo vàng" at bounding box center [219, 120] width 82 height 10
click at [517, 120] on input "30.000" at bounding box center [521, 120] width 66 height 10
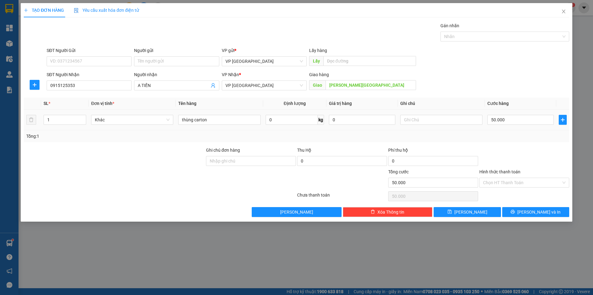
click at [521, 131] on div "Tổng: 1" at bounding box center [297, 136] width 546 height 12
click at [456, 209] on button "[PERSON_NAME]" at bounding box center [467, 212] width 67 height 10
click at [114, 81] on input "SĐT Người Nhận" at bounding box center [89, 85] width 85 height 10
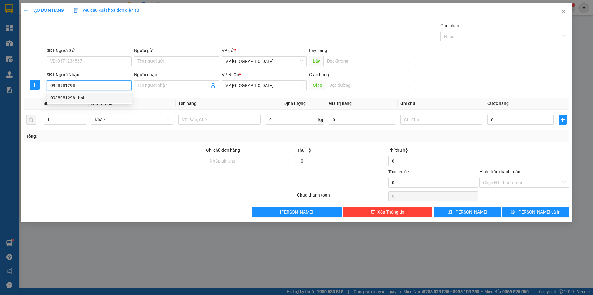
click at [62, 96] on div "0938981298 - boi" at bounding box center [89, 97] width 78 height 7
click at [160, 84] on input "boi" at bounding box center [173, 85] width 71 height 7
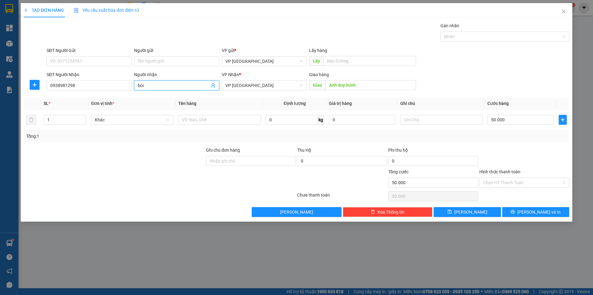
click at [160, 84] on input "boi" at bounding box center [173, 85] width 71 height 7
click at [166, 83] on input "boi" at bounding box center [173, 85] width 71 height 7
click at [66, 84] on input "0938981298" at bounding box center [89, 85] width 85 height 10
click at [362, 84] on input "Anh duy lninh" at bounding box center [371, 85] width 91 height 10
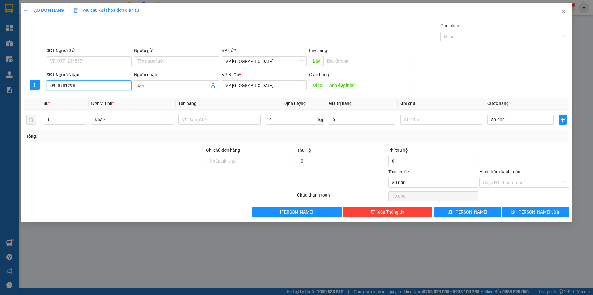
click at [75, 82] on input "0938981298" at bounding box center [89, 85] width 85 height 10
click at [91, 98] on div "0913177724 - [PERSON_NAME]" at bounding box center [89, 97] width 78 height 7
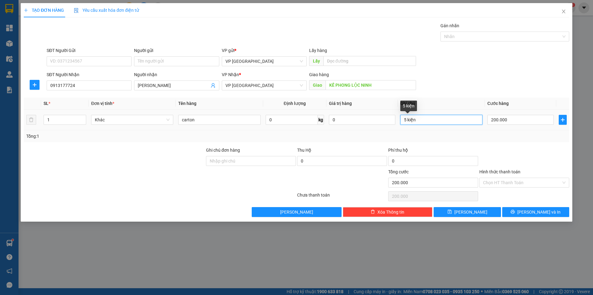
click at [454, 121] on input "5 kiện" at bounding box center [442, 120] width 82 height 10
click at [453, 121] on input "5 kiện" at bounding box center [442, 120] width 82 height 10
click at [498, 122] on input "200.000" at bounding box center [521, 120] width 66 height 10
click at [495, 135] on div "Tổng: 1" at bounding box center [296, 136] width 541 height 7
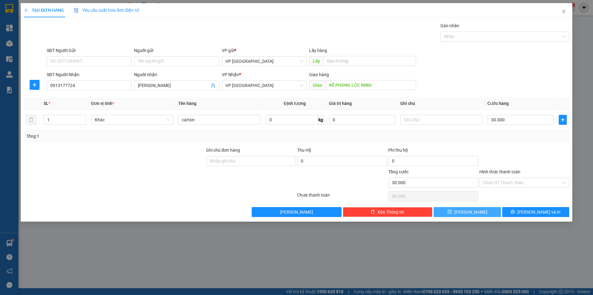
click at [475, 213] on button "[PERSON_NAME]" at bounding box center [467, 212] width 67 height 10
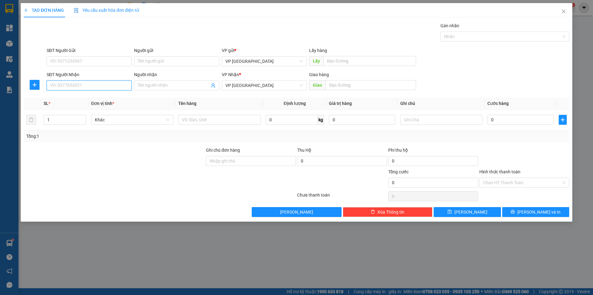
click at [83, 86] on input "SĐT Người Nhận" at bounding box center [89, 85] width 85 height 10
click at [84, 94] on div "0984077220 - LONG" at bounding box center [89, 97] width 78 height 7
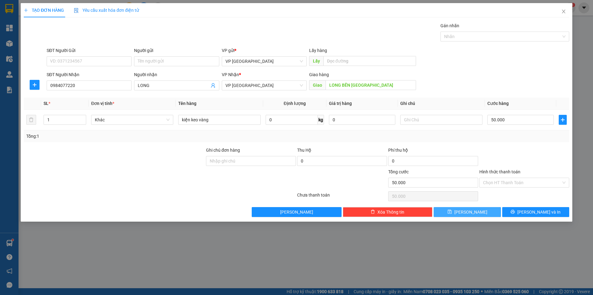
click at [479, 215] on button "[PERSON_NAME]" at bounding box center [467, 212] width 67 height 10
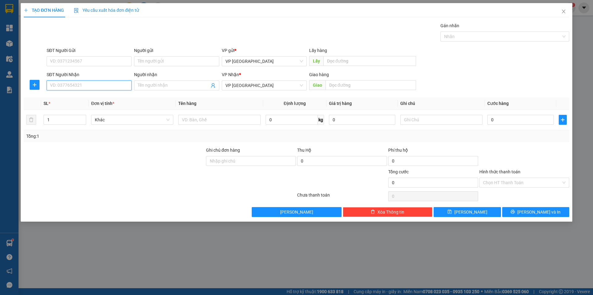
click at [87, 87] on input "SĐT Người Nhận" at bounding box center [89, 85] width 85 height 10
click at [61, 83] on input "0918442292" at bounding box center [89, 85] width 85 height 10
click at [71, 87] on input "0918442292" at bounding box center [89, 85] width 85 height 10
click at [91, 100] on div "0918442272 - [PERSON_NAME]" at bounding box center [89, 97] width 78 height 7
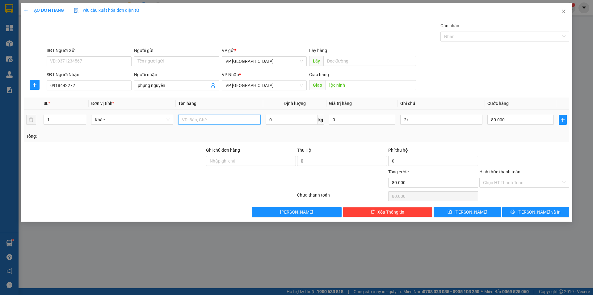
click at [190, 116] on input "text" at bounding box center [219, 120] width 82 height 10
click at [425, 117] on input "2k" at bounding box center [442, 120] width 82 height 10
click at [491, 122] on input "80.000" at bounding box center [521, 120] width 66 height 10
click at [483, 149] on div at bounding box center [524, 158] width 91 height 22
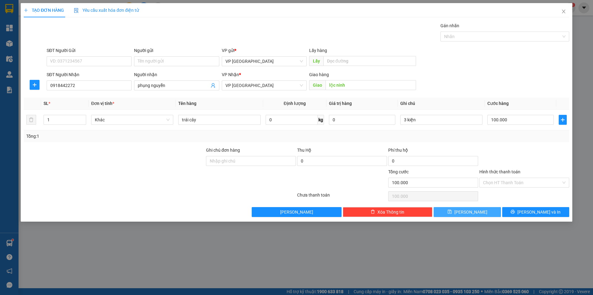
click at [482, 211] on button "[PERSON_NAME]" at bounding box center [467, 212] width 67 height 10
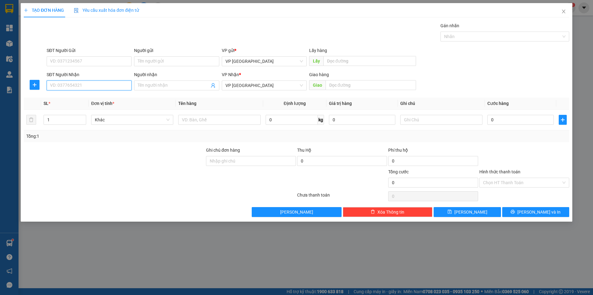
click at [104, 89] on input "SĐT Người Nhận" at bounding box center [89, 85] width 85 height 10
click at [64, 84] on input "0974559595" at bounding box center [89, 85] width 85 height 10
click at [61, 85] on input "0974559595" at bounding box center [89, 85] width 85 height 10
click at [68, 99] on div "0974859595 - [GEOGRAPHIC_DATA]" at bounding box center [89, 97] width 78 height 7
click at [361, 86] on input ",minh đô" at bounding box center [371, 85] width 91 height 10
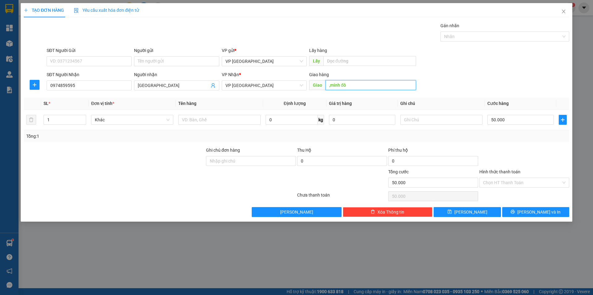
click at [361, 86] on input ",minh đô" at bounding box center [371, 85] width 91 height 10
click at [224, 118] on input "text" at bounding box center [219, 120] width 82 height 10
click at [452, 212] on icon "save" at bounding box center [450, 211] width 4 height 4
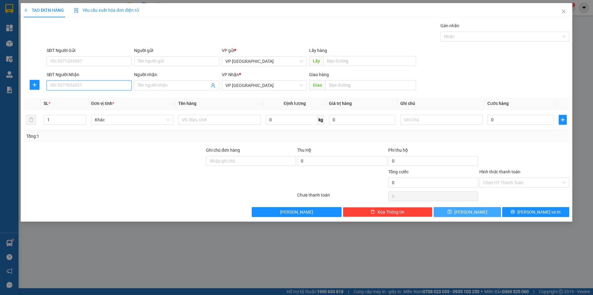
click at [88, 84] on input "SĐT Người Nhận" at bounding box center [89, 85] width 85 height 10
click at [87, 101] on div "0979275226 - [PERSON_NAME]" at bounding box center [89, 97] width 78 height 7
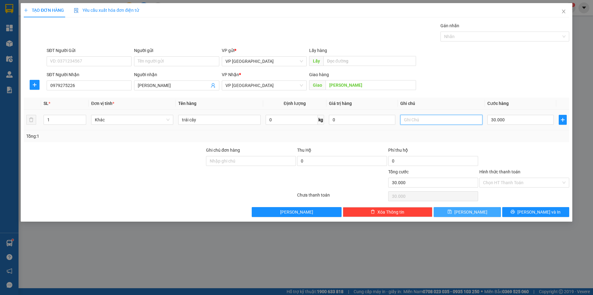
click at [423, 118] on input "text" at bounding box center [442, 120] width 82 height 10
click at [522, 121] on input "30.000" at bounding box center [521, 120] width 66 height 10
click at [499, 144] on div "Transit Pickup Surcharge Ids Transit Deliver Surcharge Ids Transit Deliver Surc…" at bounding box center [297, 119] width 546 height 194
click at [478, 210] on button "[PERSON_NAME]" at bounding box center [467, 212] width 67 height 10
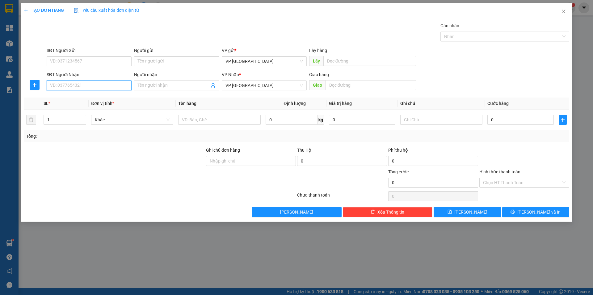
click at [90, 87] on input "SĐT Người Nhận" at bounding box center [89, 85] width 85 height 10
click at [60, 84] on input "0978796536" at bounding box center [89, 85] width 85 height 10
click at [357, 82] on input "text" at bounding box center [371, 85] width 91 height 10
click at [218, 121] on input "text" at bounding box center [219, 120] width 82 height 10
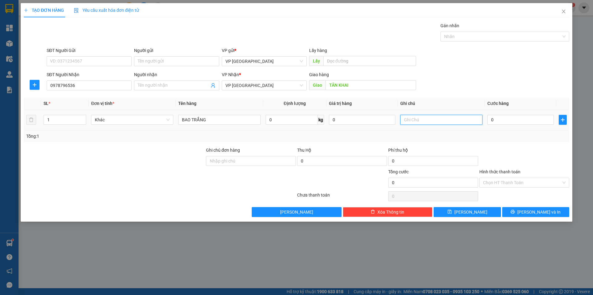
click at [453, 117] on input "text" at bounding box center [442, 120] width 82 height 10
click at [498, 122] on input "0" at bounding box center [521, 120] width 66 height 10
click at [490, 136] on div "Tổng: 1" at bounding box center [296, 136] width 541 height 7
click at [499, 184] on input "Hình thức thanh toán" at bounding box center [522, 182] width 78 height 9
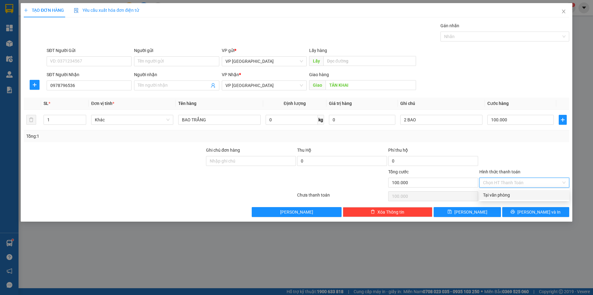
click at [498, 195] on div "Tại văn phòng" at bounding box center [524, 194] width 83 height 7
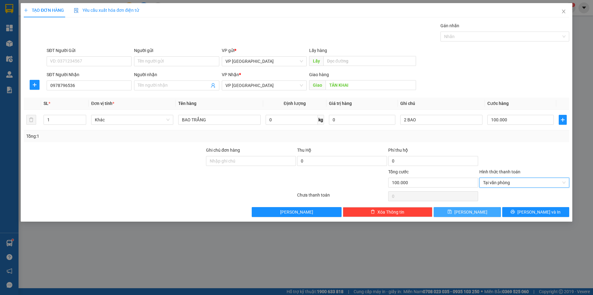
click at [484, 211] on button "[PERSON_NAME]" at bounding box center [467, 212] width 67 height 10
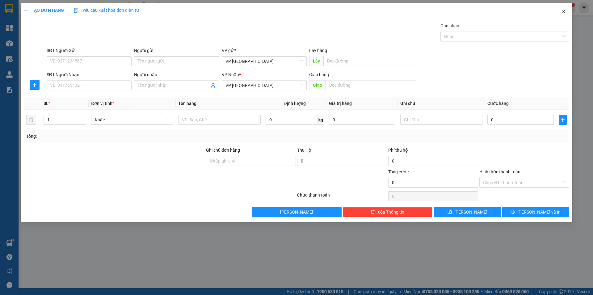
click at [565, 12] on icon "close" at bounding box center [564, 11] width 5 height 5
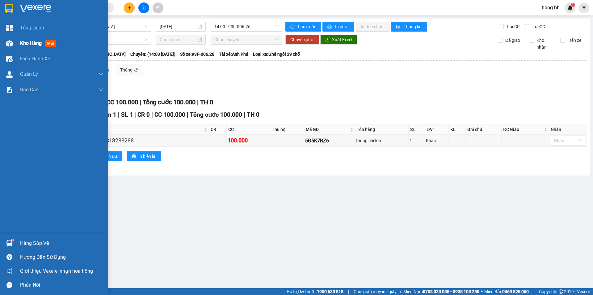
click at [15, 44] on div "Kho hàng mới" at bounding box center [54, 43] width 108 height 15
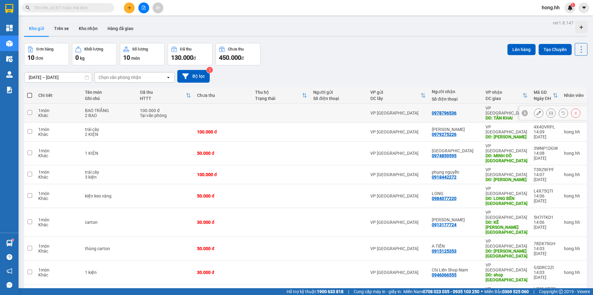
click at [216, 112] on td at bounding box center [223, 113] width 58 height 19
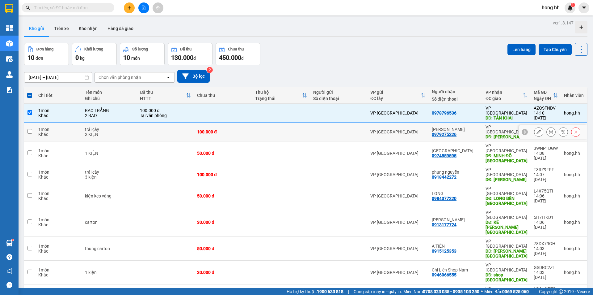
click at [215, 131] on td "100.000 đ" at bounding box center [223, 131] width 58 height 19
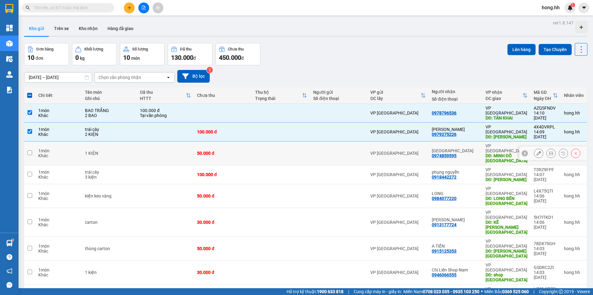
click at [212, 141] on td "50.000 đ" at bounding box center [223, 153] width 58 height 24
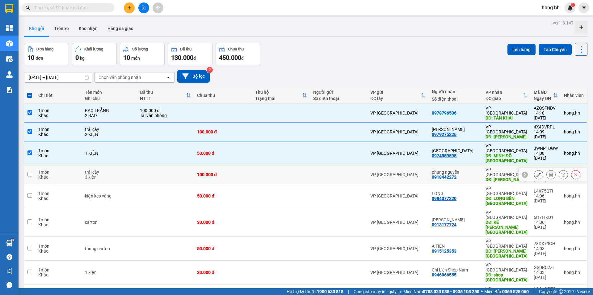
click at [206, 172] on div "100.000 đ" at bounding box center [223, 174] width 52 height 5
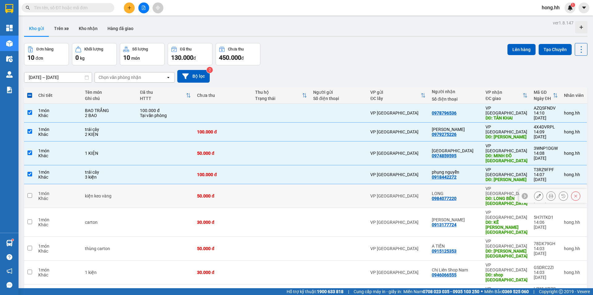
click at [206, 184] on td "50.000 đ" at bounding box center [223, 196] width 58 height 24
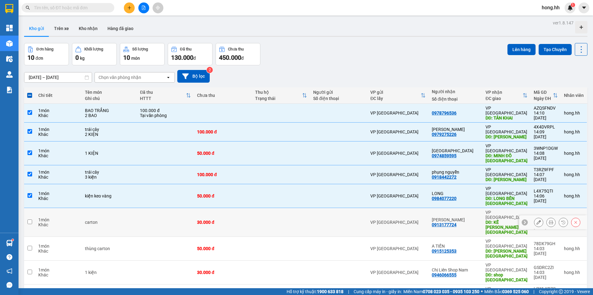
click at [205, 208] on td "30.000 đ" at bounding box center [223, 222] width 58 height 29
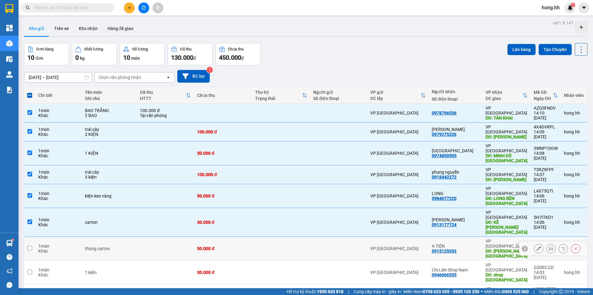
click at [202, 246] on div "50.000 đ" at bounding box center [223, 248] width 52 height 5
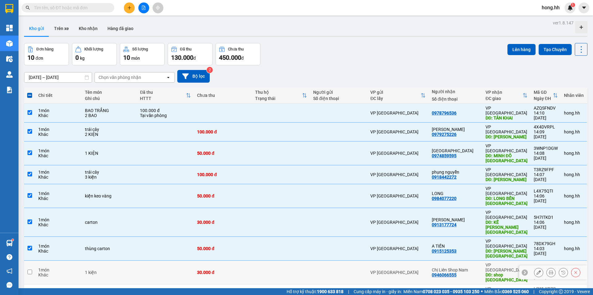
click at [204, 270] on div "30.000 đ" at bounding box center [223, 272] width 52 height 5
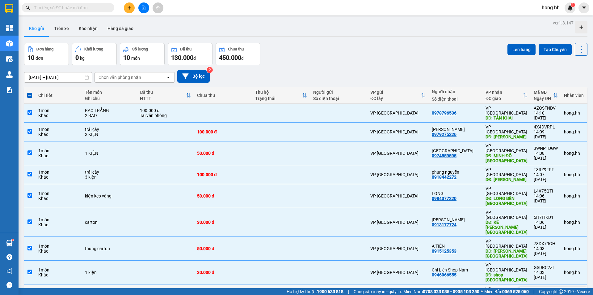
click at [209, 291] on div "40.000 đ" at bounding box center [223, 293] width 52 height 5
click at [518, 46] on button "Lên hàng" at bounding box center [522, 49] width 28 height 11
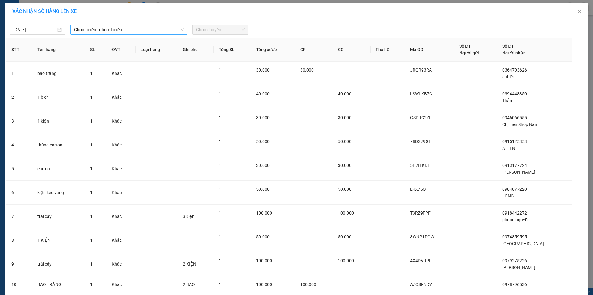
click at [147, 26] on span "Chọn tuyến - nhóm tuyến" at bounding box center [129, 29] width 110 height 9
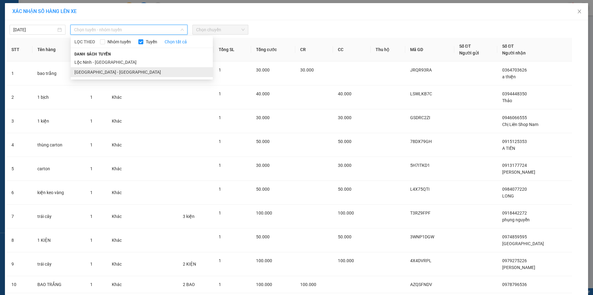
click at [107, 71] on li "[GEOGRAPHIC_DATA] - [GEOGRAPHIC_DATA]" at bounding box center [142, 72] width 142 height 10
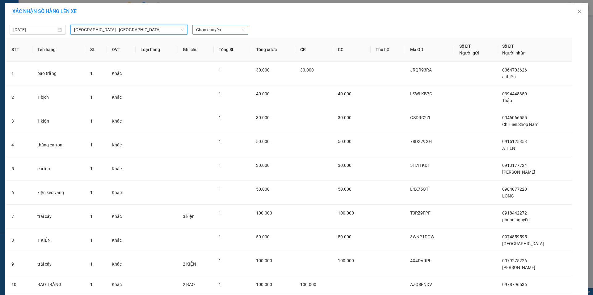
click at [231, 30] on span "Chọn chuyến" at bounding box center [220, 29] width 49 height 9
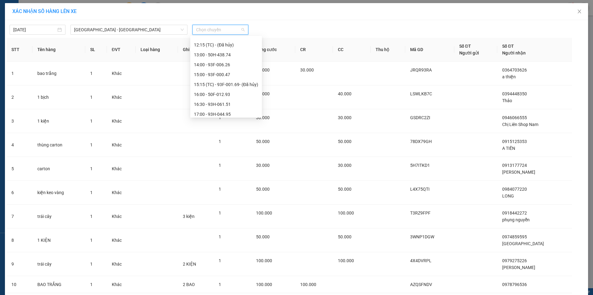
scroll to position [93, 0]
click at [229, 59] on div "14:00 - 93F-006.26" at bounding box center [226, 58] width 64 height 7
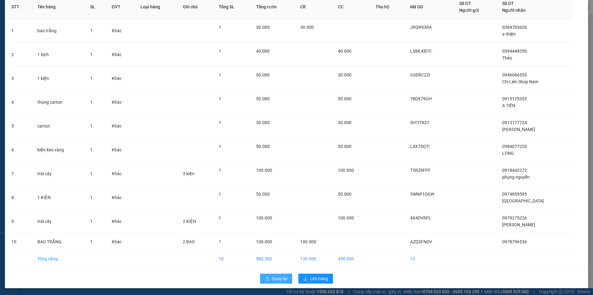
scroll to position [47, 0]
click at [312, 276] on span "Lên hàng" at bounding box center [319, 277] width 18 height 7
